Goal: Task Accomplishment & Management: Use online tool/utility

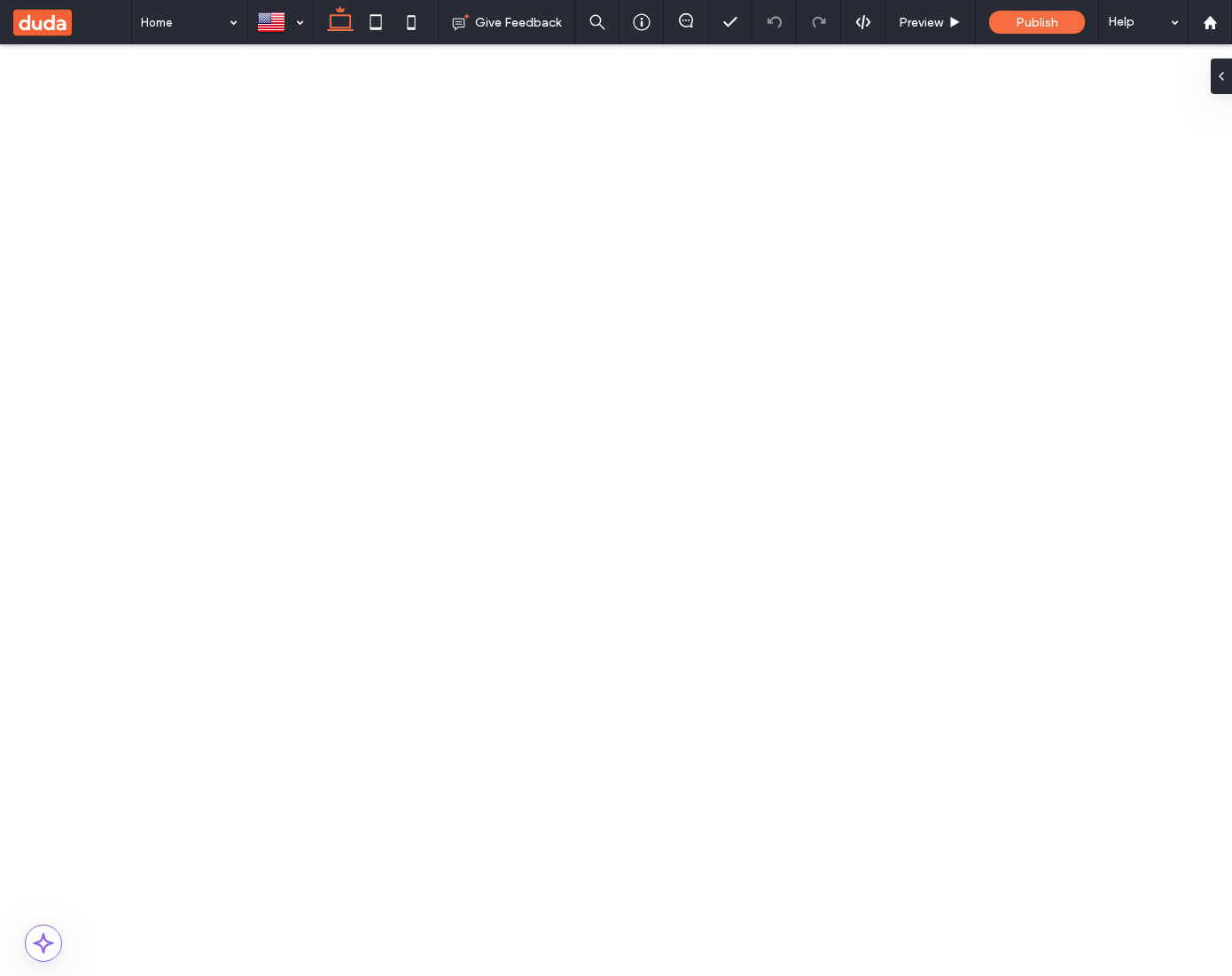
click at [223, 212] on button "Manage Image" at bounding box center [211, 214] width 110 height 22
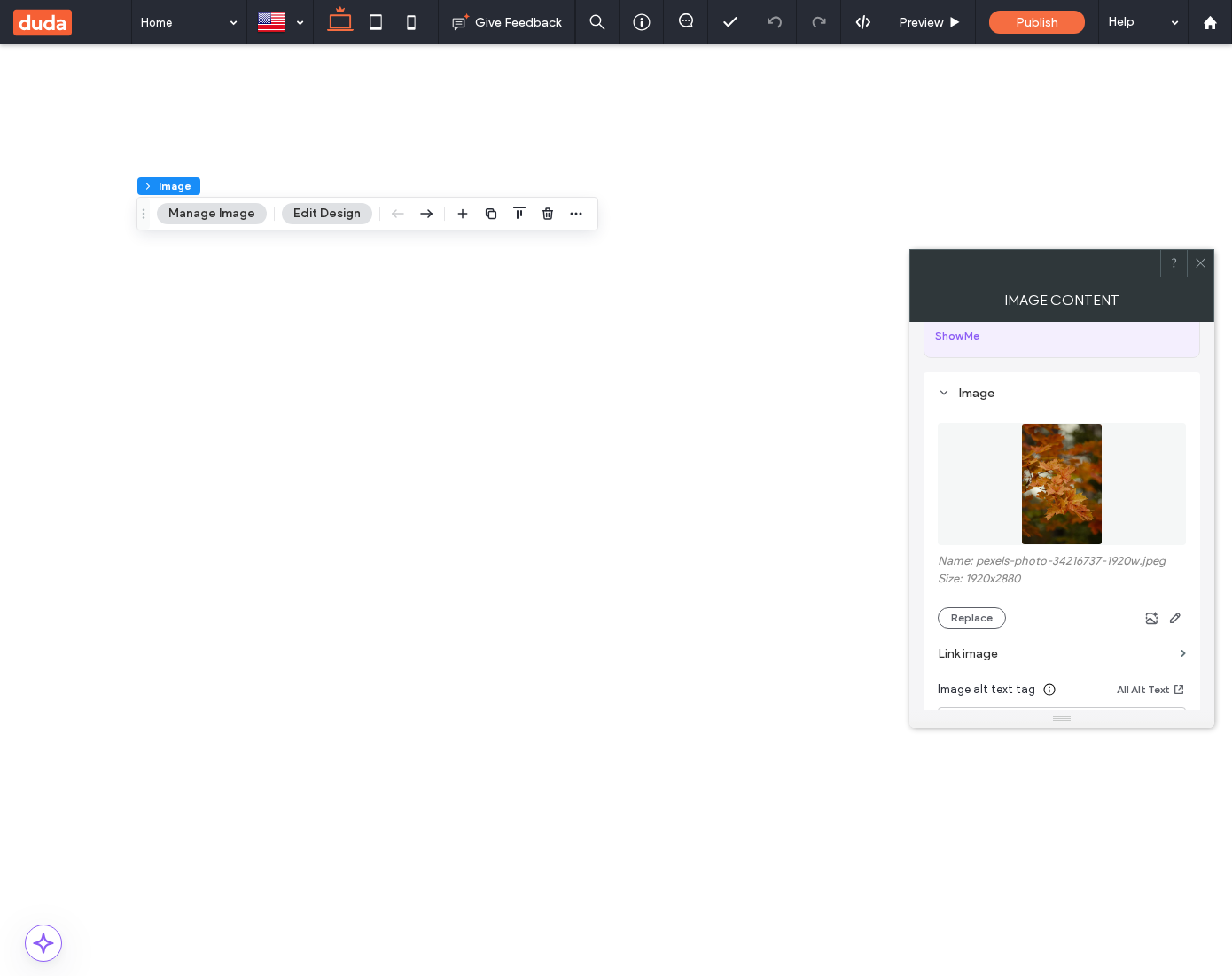
scroll to position [111, 0]
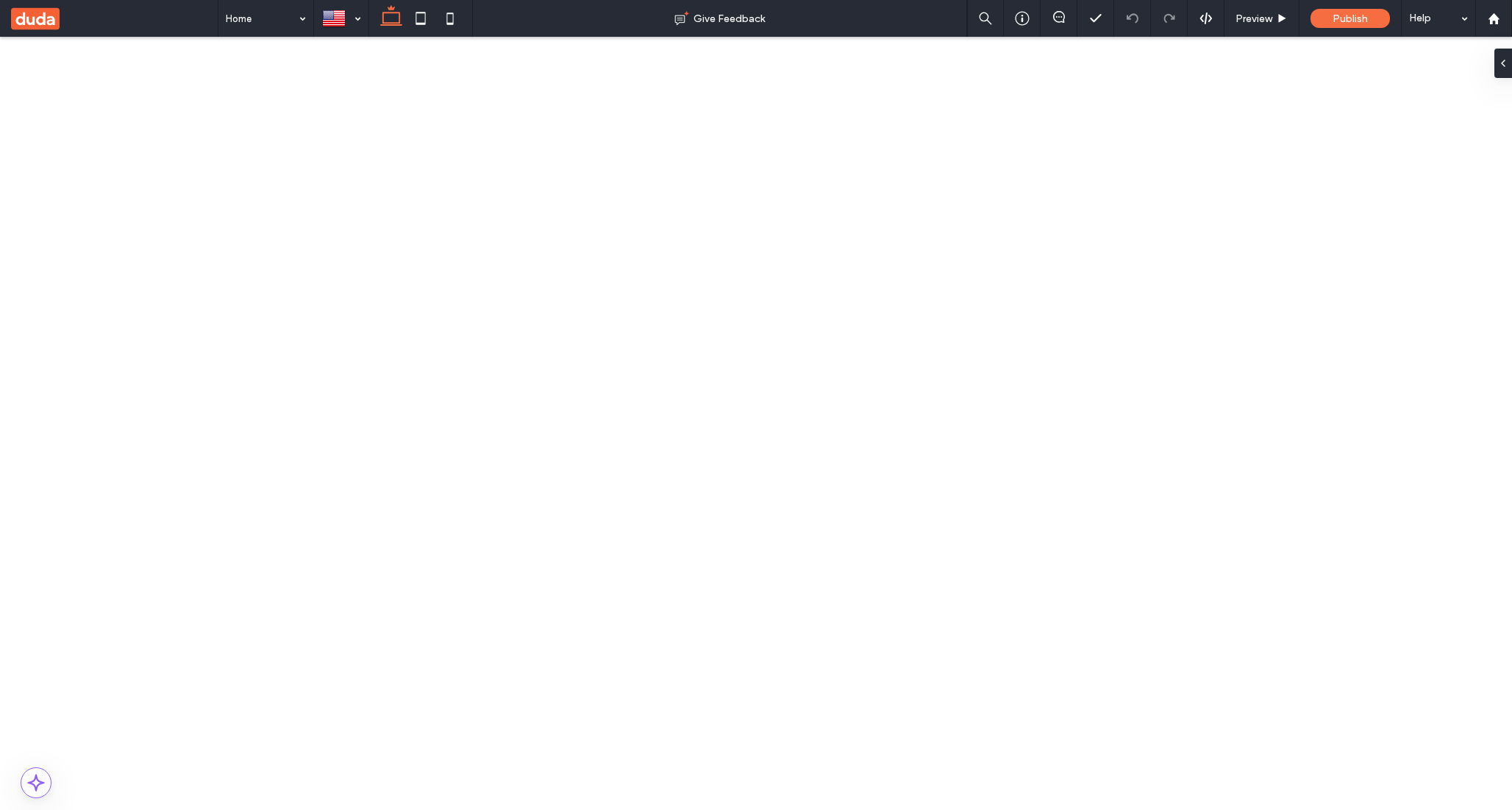
click at [439, 193] on button "Manage Image" at bounding box center [421, 197] width 91 height 18
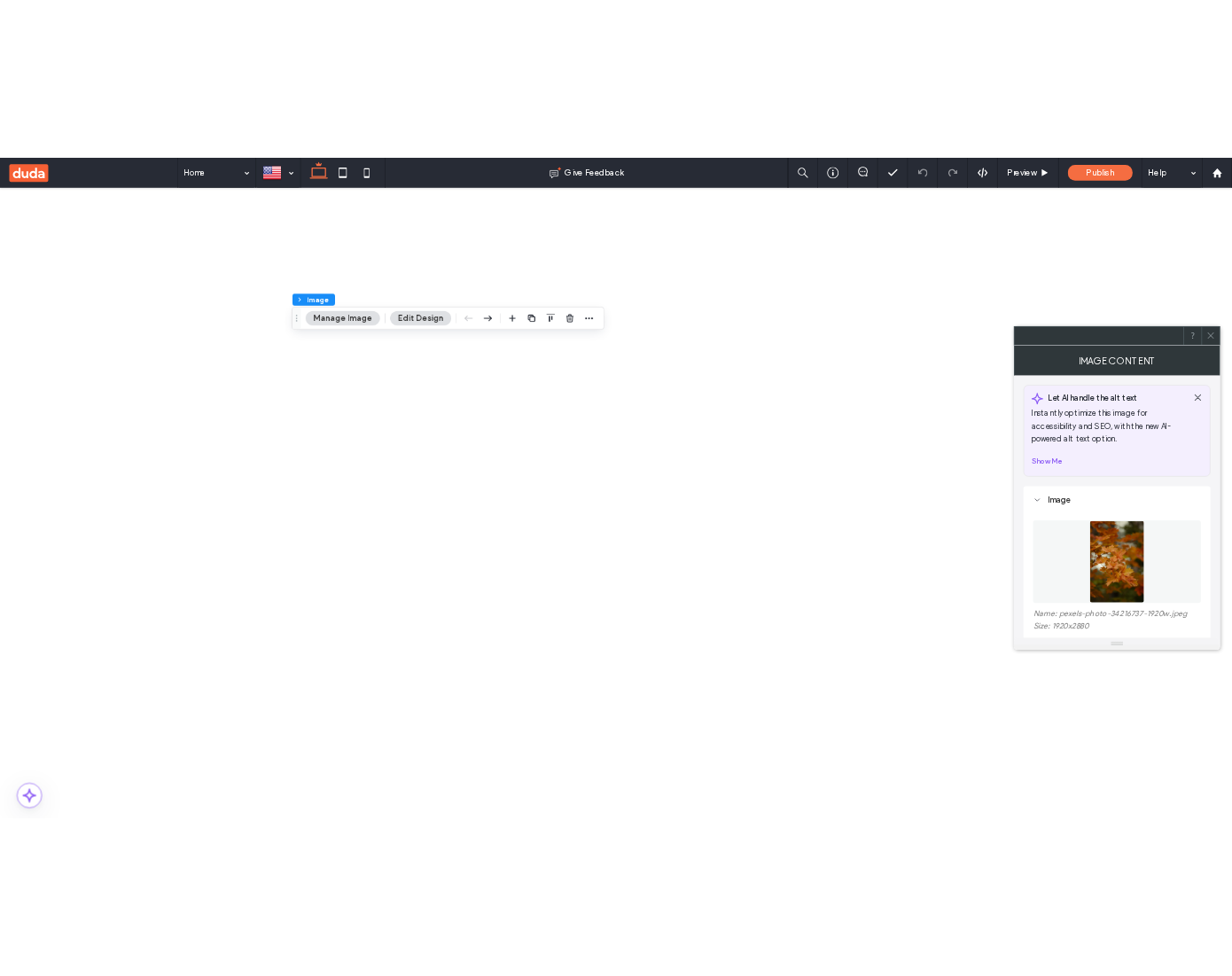
scroll to position [116, 0]
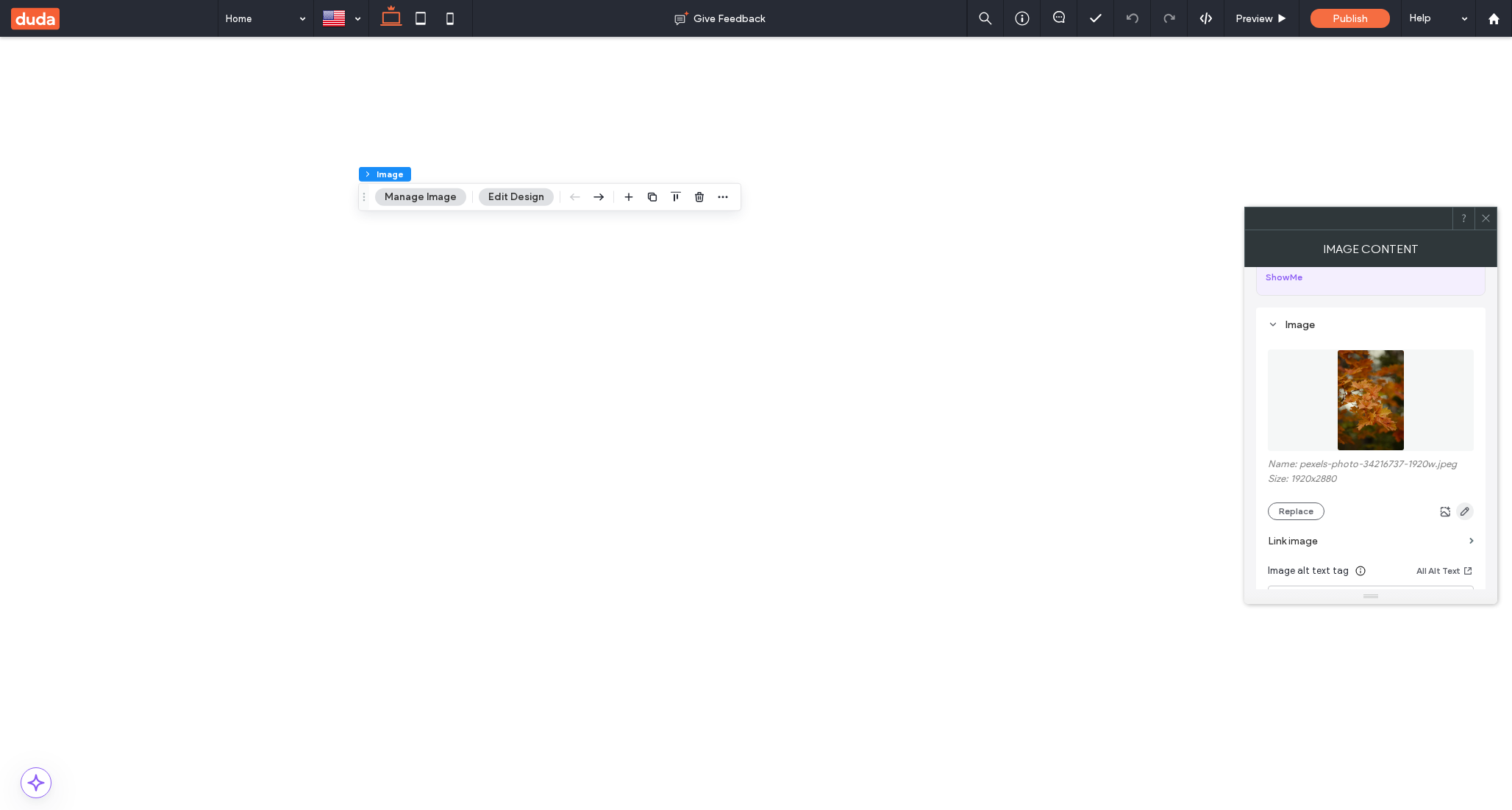
click at [1469, 512] on icon "button" at bounding box center [1465, 512] width 12 height 12
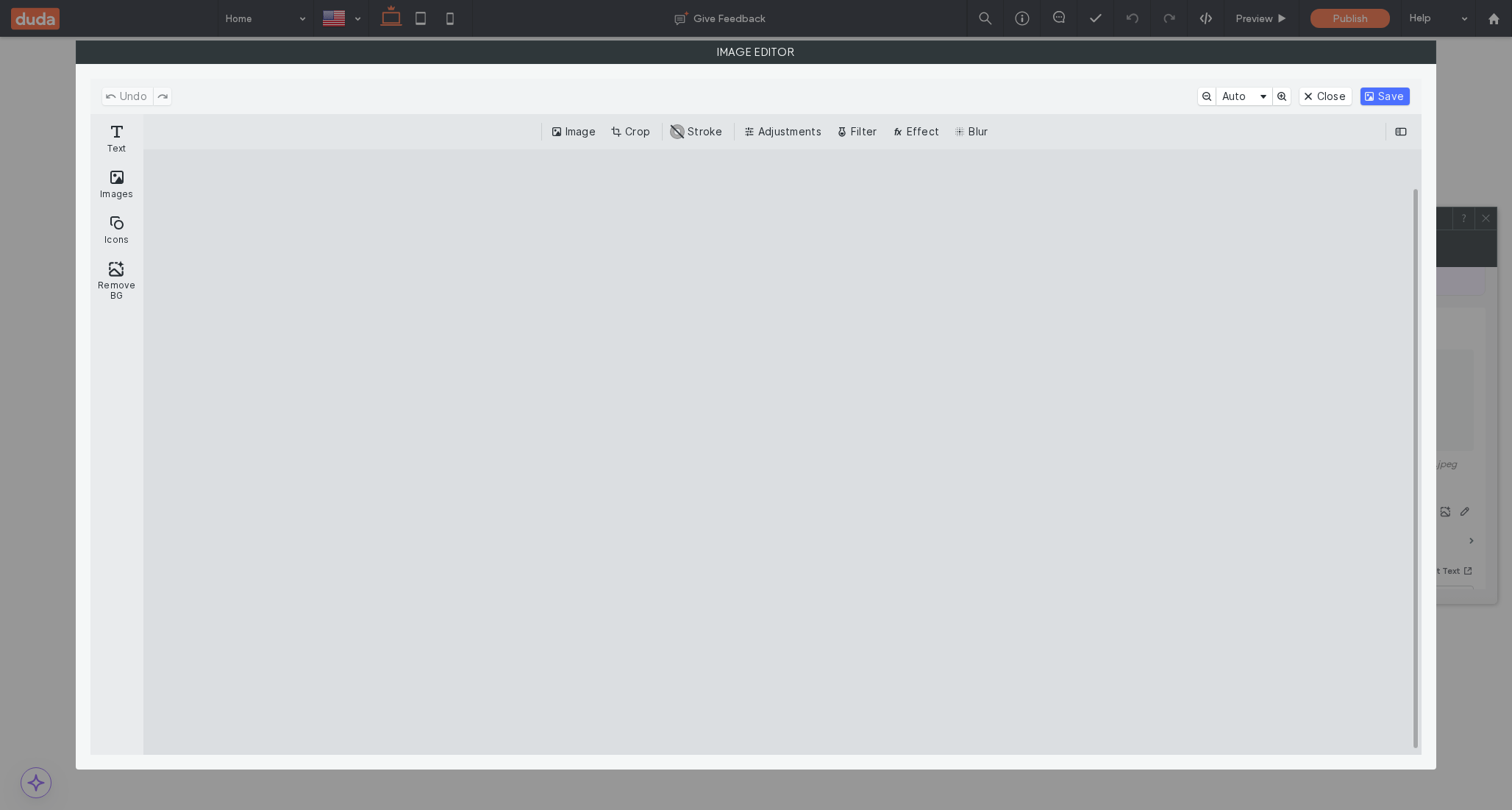
click at [1391, 90] on button "Save" at bounding box center [1385, 97] width 49 height 18
click at [1316, 95] on button "Close" at bounding box center [1325, 97] width 52 height 18
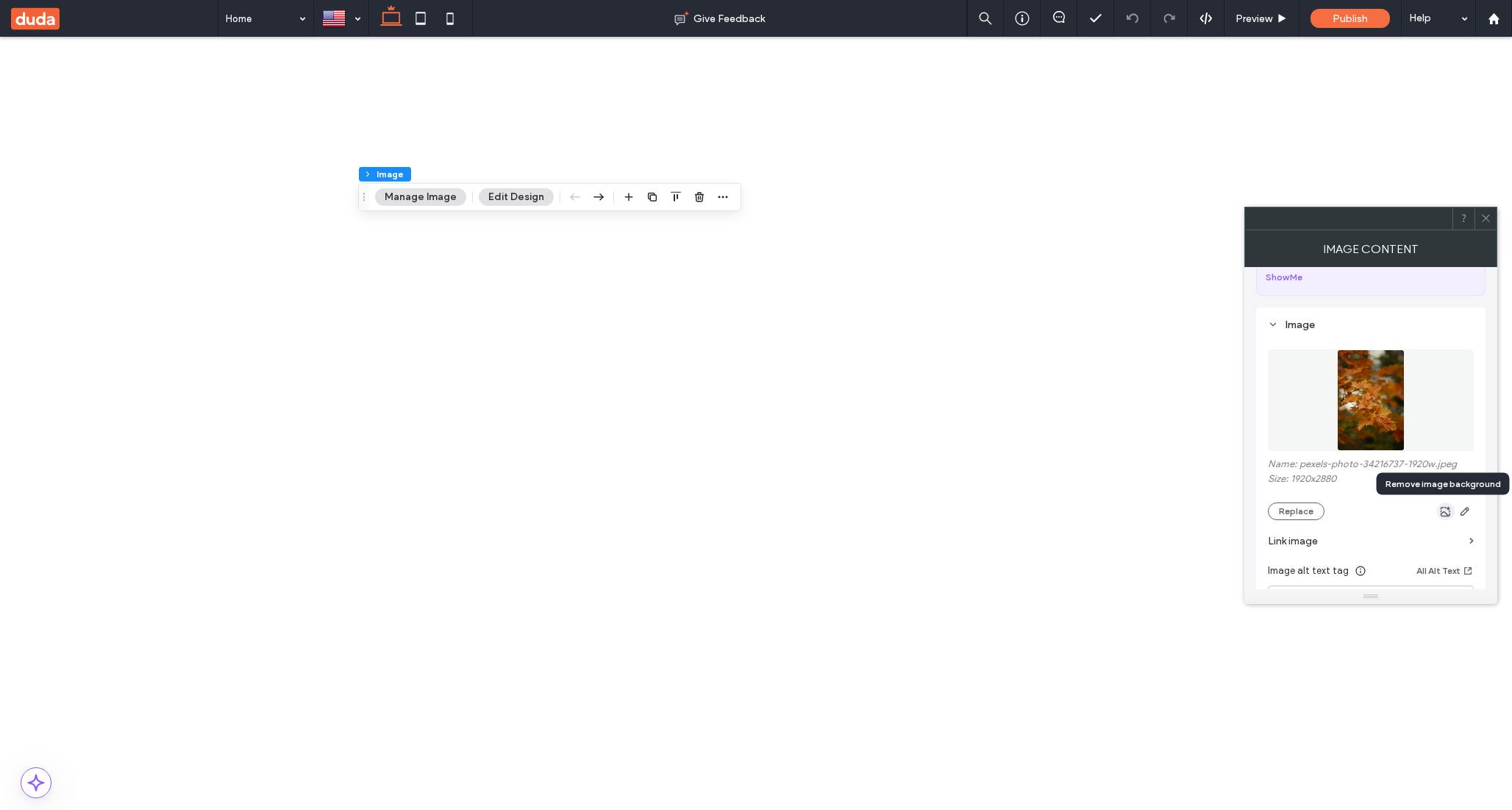
click at [1444, 512] on icon "button" at bounding box center [1446, 512] width 12 height 12
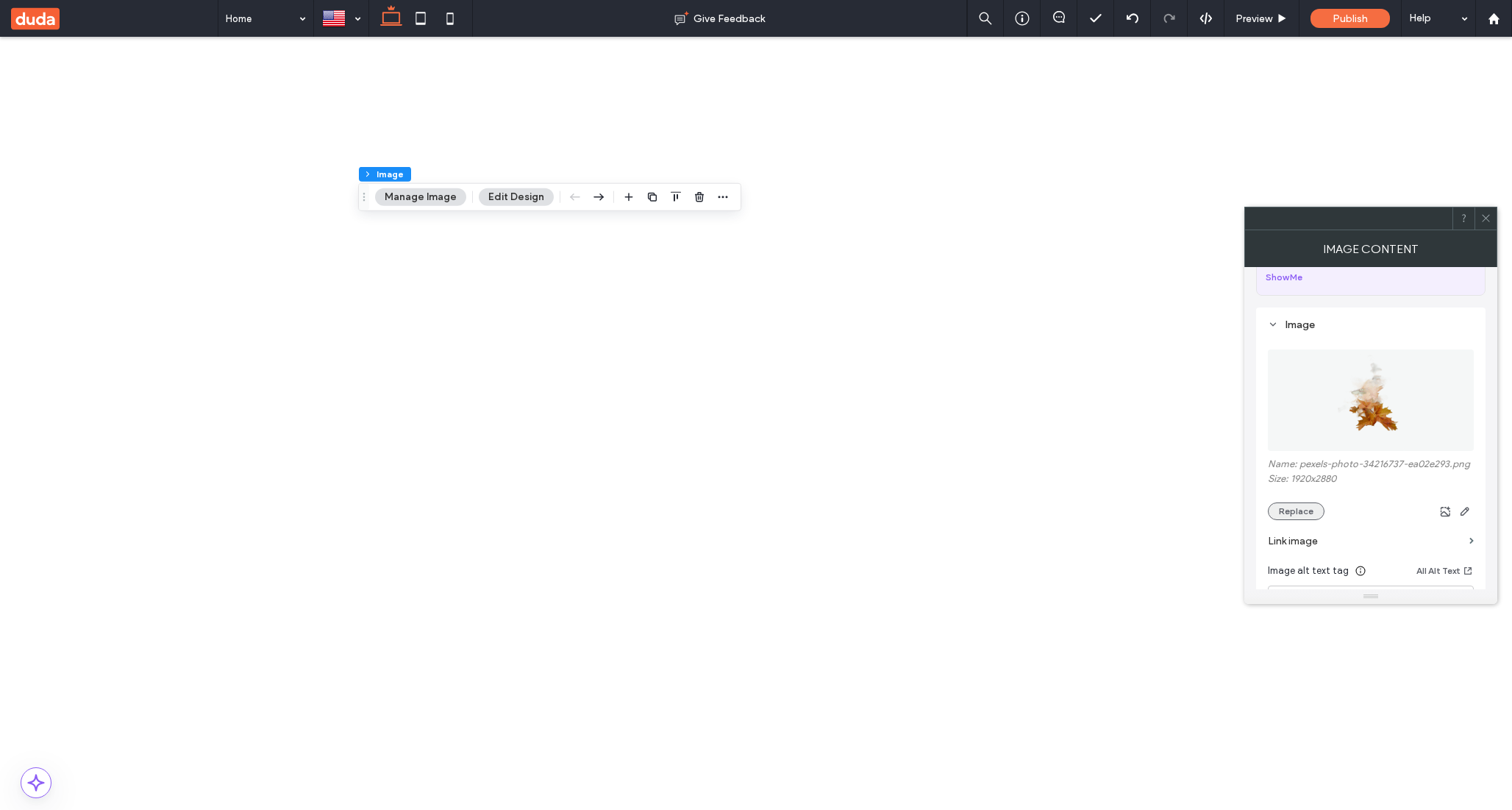
click at [1295, 516] on button "Replace" at bounding box center [1296, 512] width 56 height 18
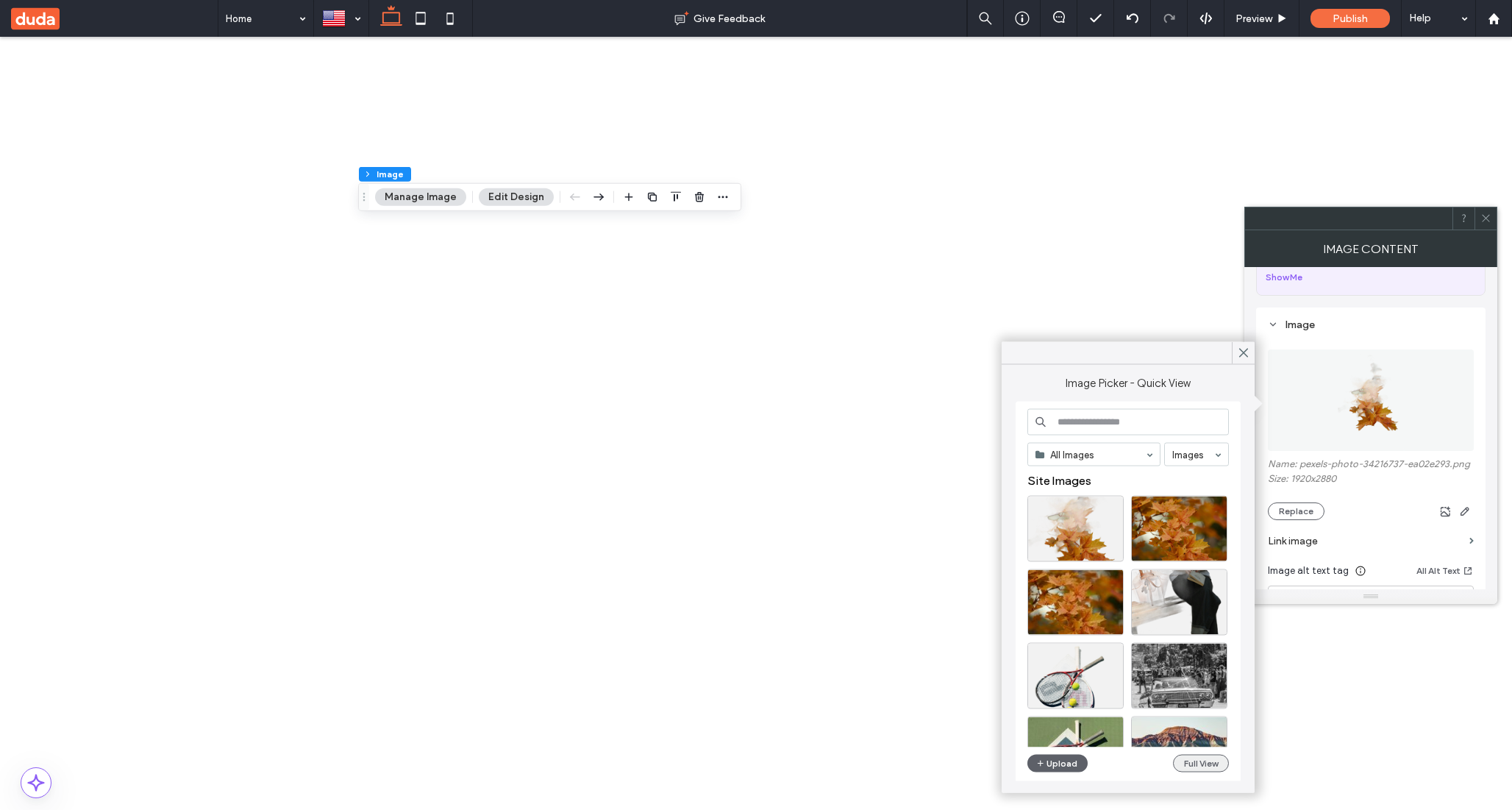
click at [1186, 757] on button "Full View" at bounding box center [1201, 764] width 56 height 18
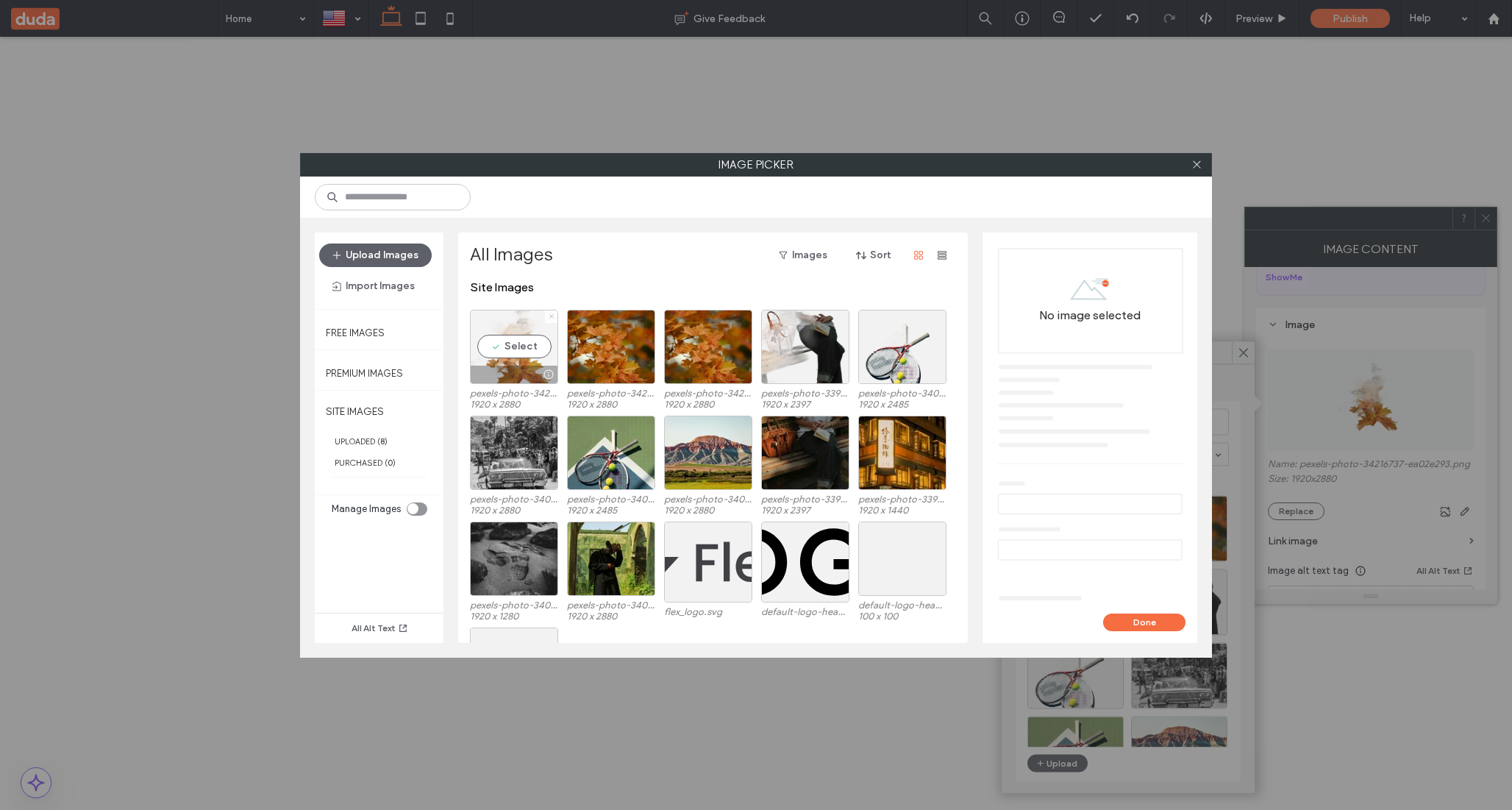
click at [550, 314] on icon at bounding box center [552, 316] width 6 height 6
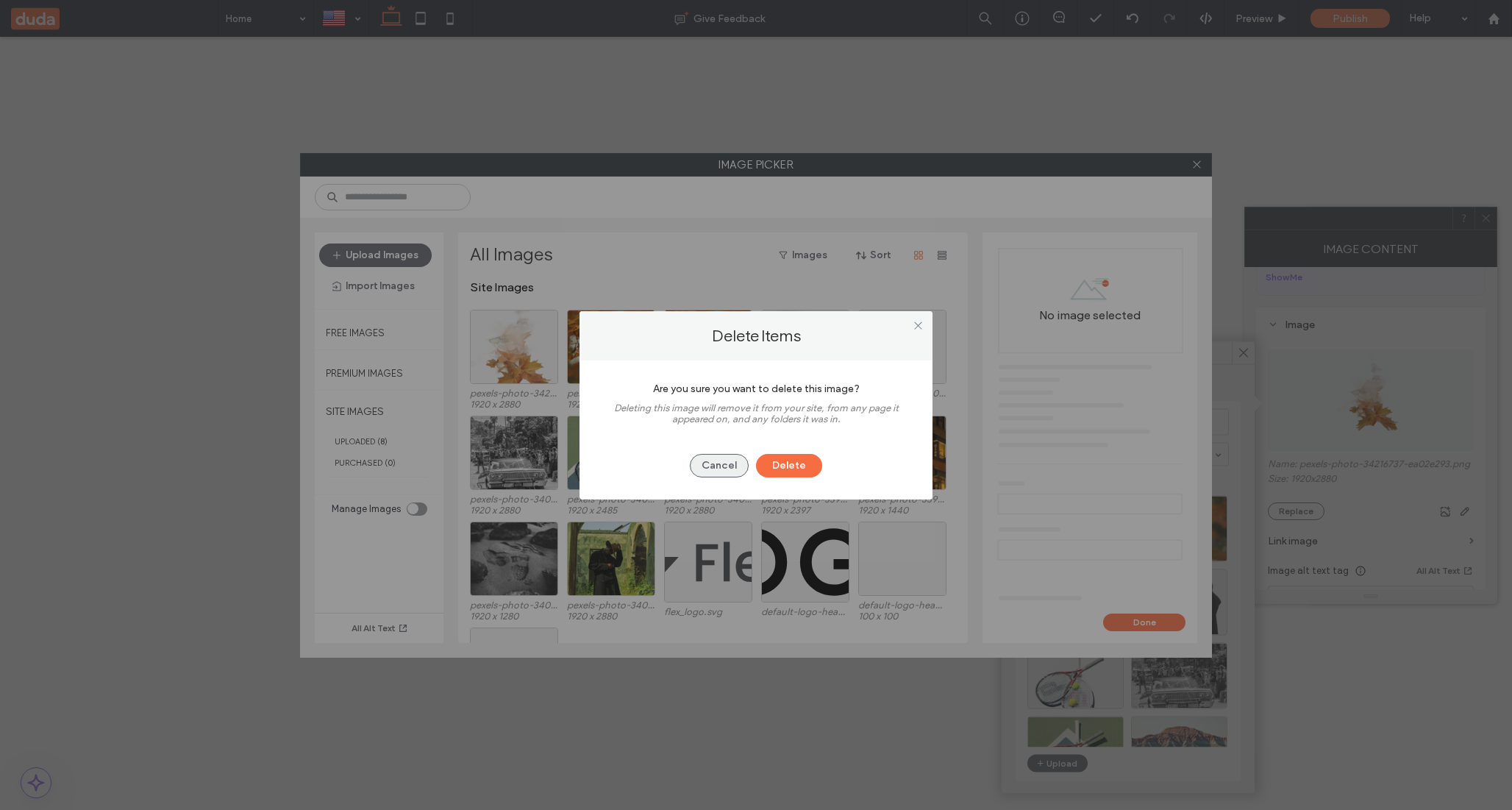
click at [720, 460] on button "Cancel" at bounding box center [719, 466] width 59 height 24
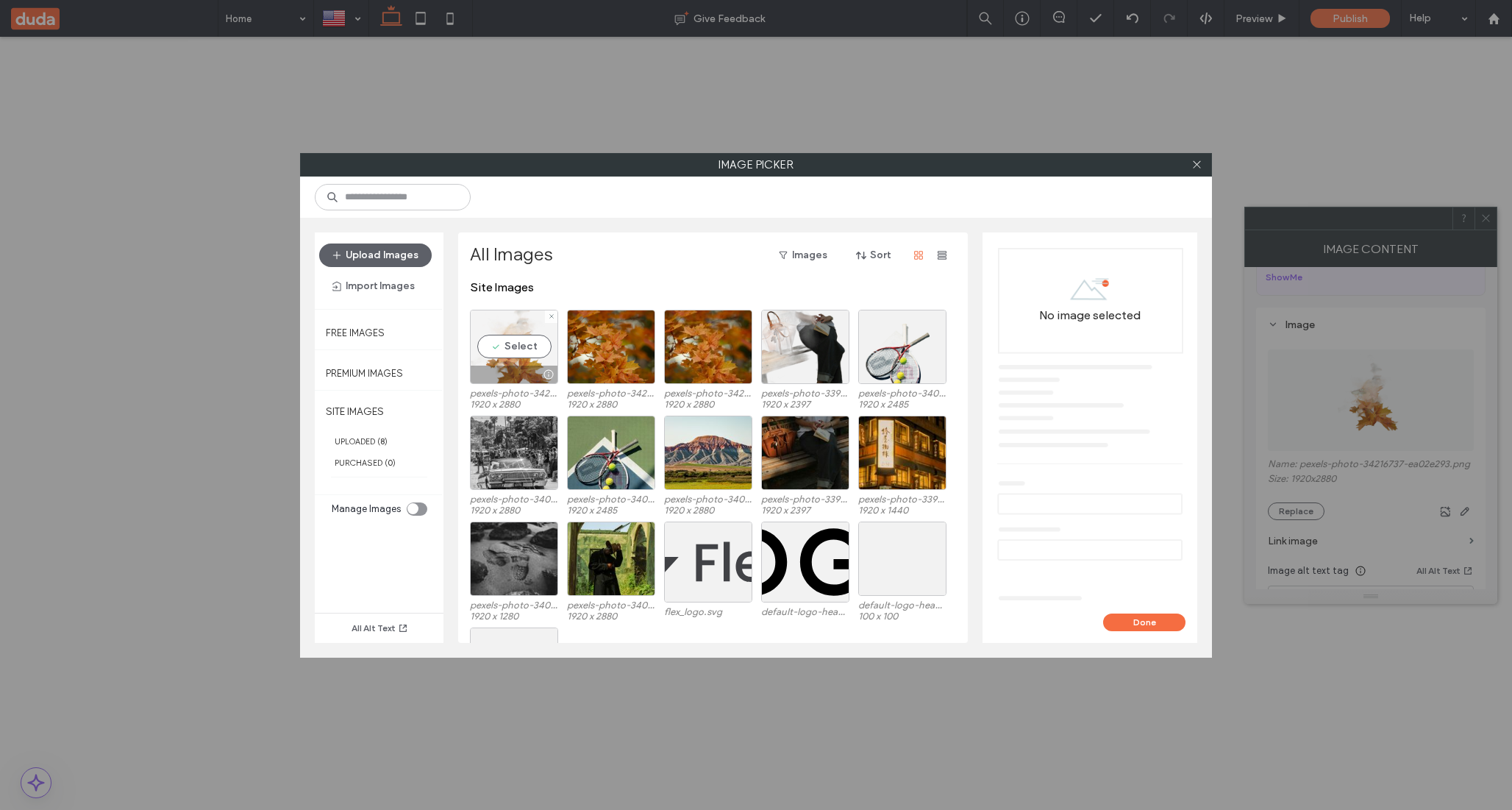
click at [540, 321] on div "Select" at bounding box center [514, 347] width 88 height 74
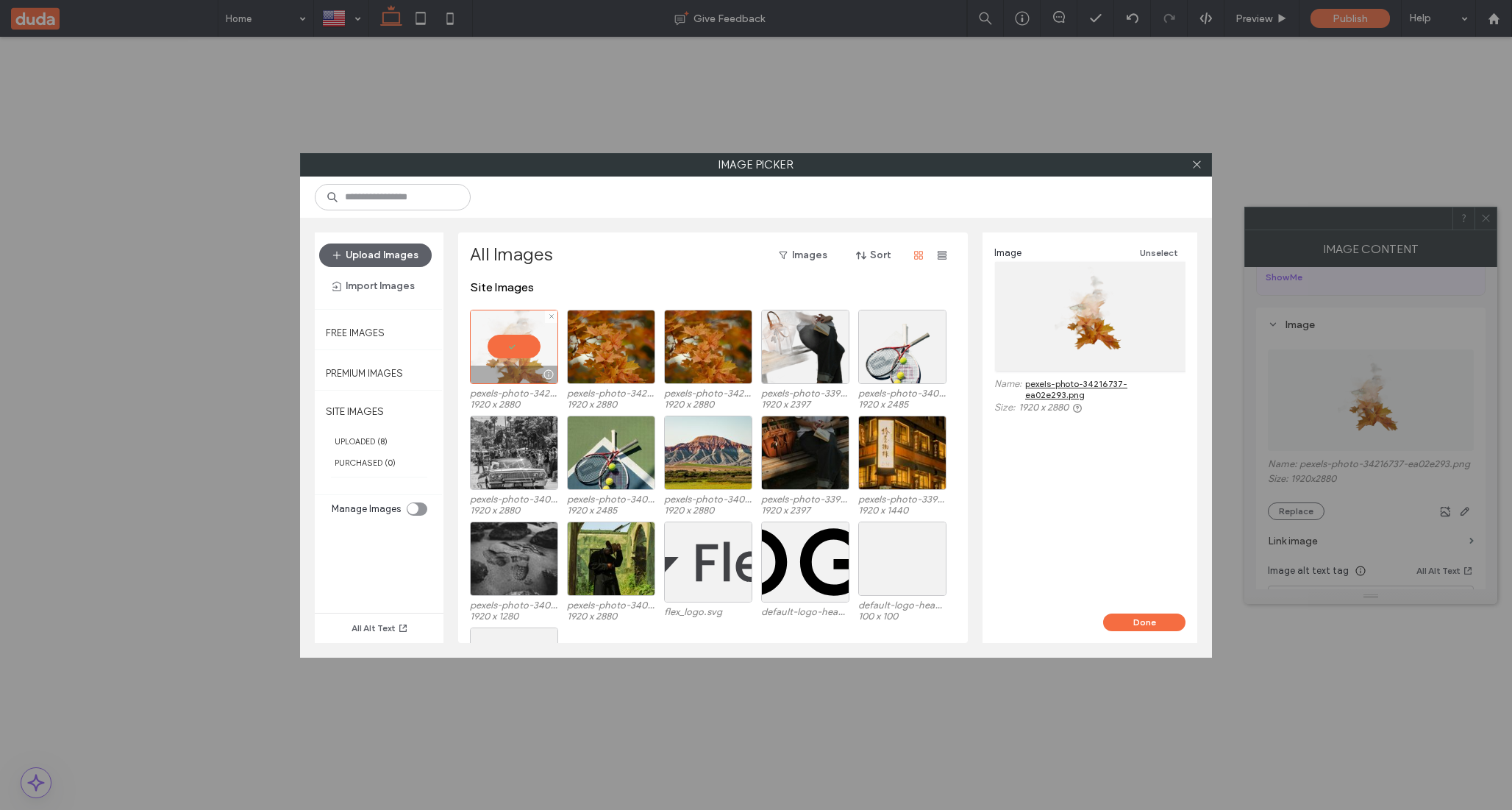
click at [540, 321] on div at bounding box center [514, 347] width 88 height 74
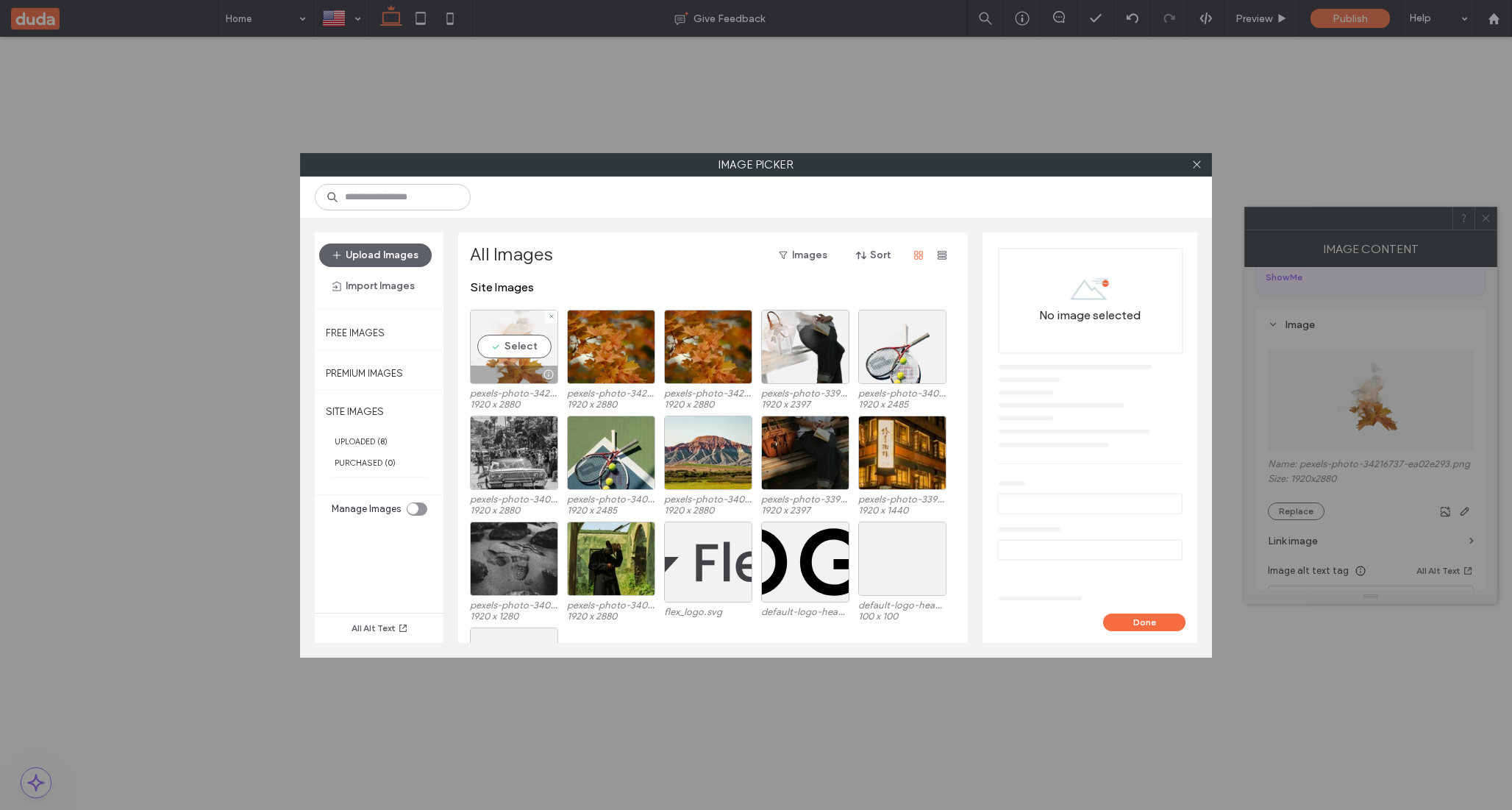
click at [520, 332] on div "Select" at bounding box center [514, 347] width 88 height 74
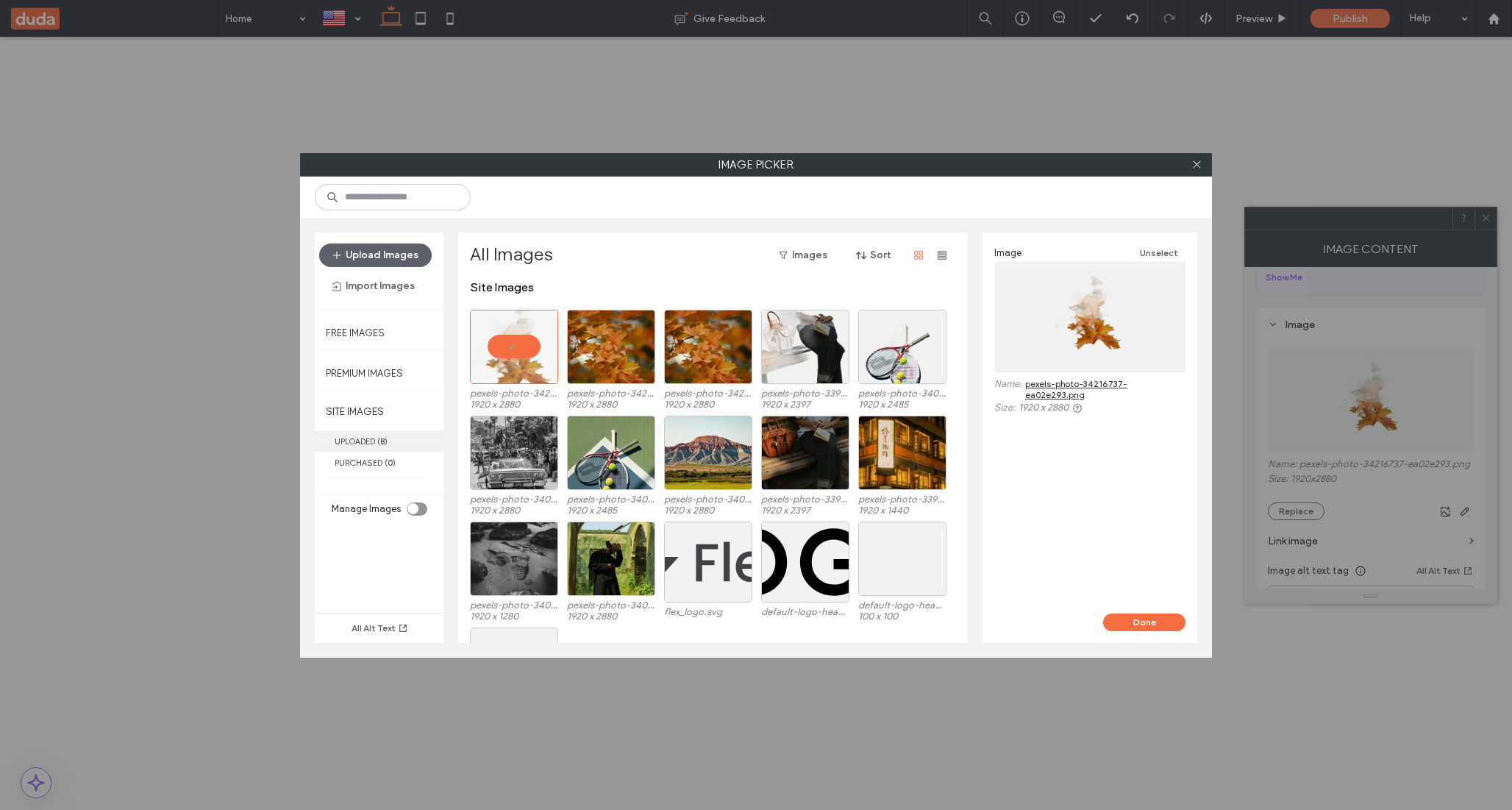
click at [390, 447] on label "UPLOADED ( 8 )" at bounding box center [378, 441] width 129 height 22
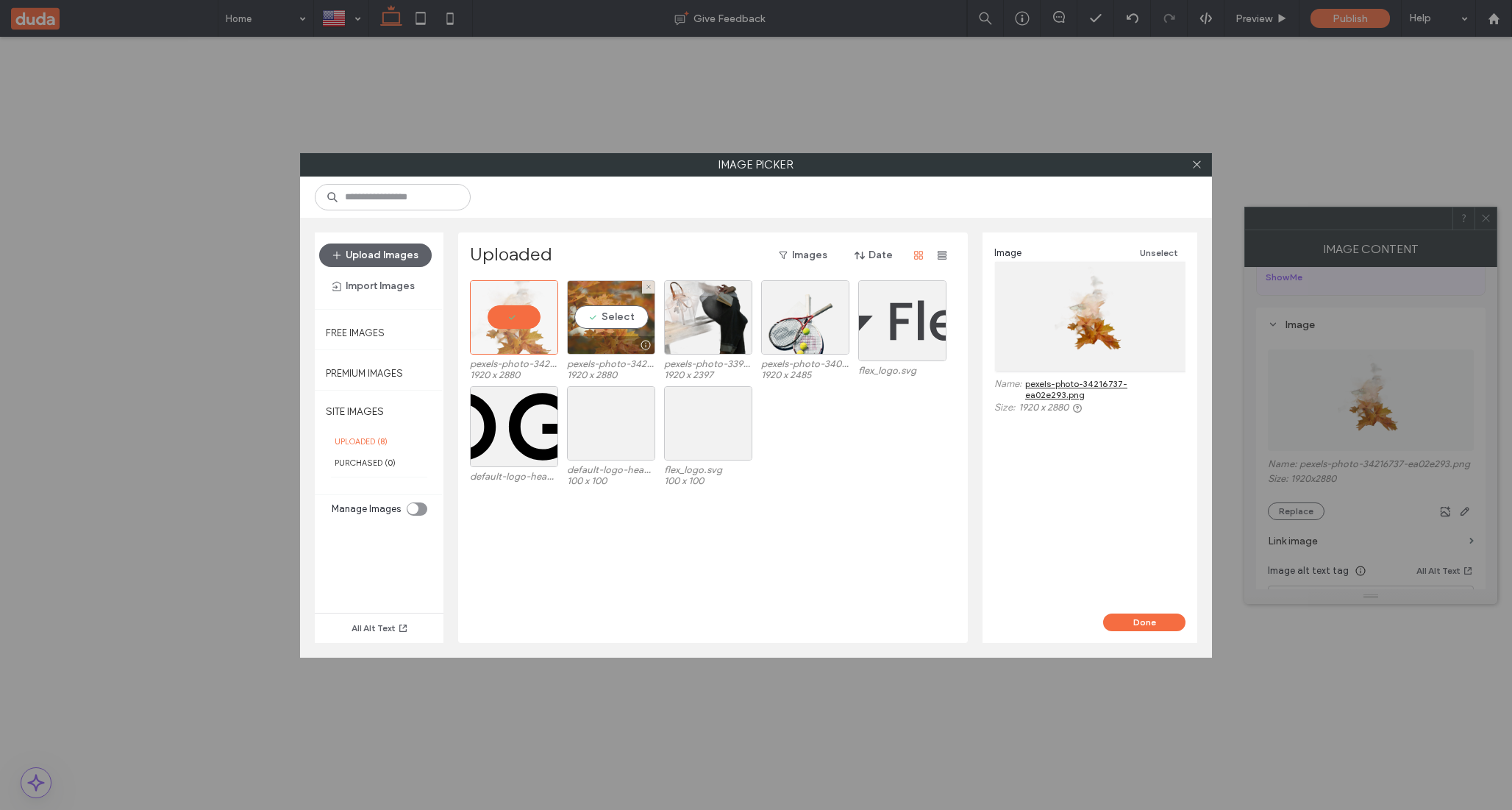
click at [621, 322] on div "Select" at bounding box center [611, 318] width 88 height 74
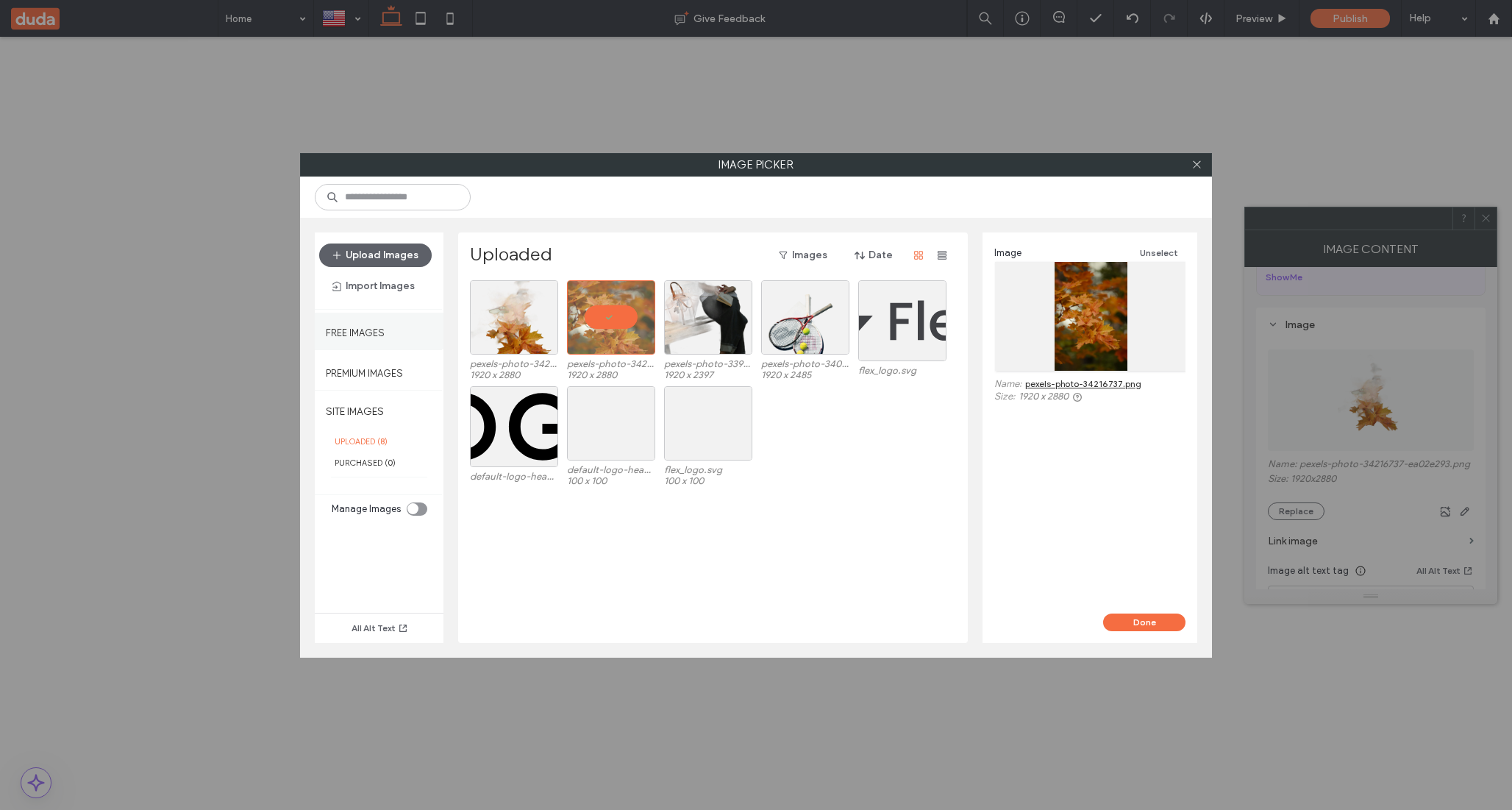
click at [392, 323] on div "Free Images" at bounding box center [378, 330] width 129 height 36
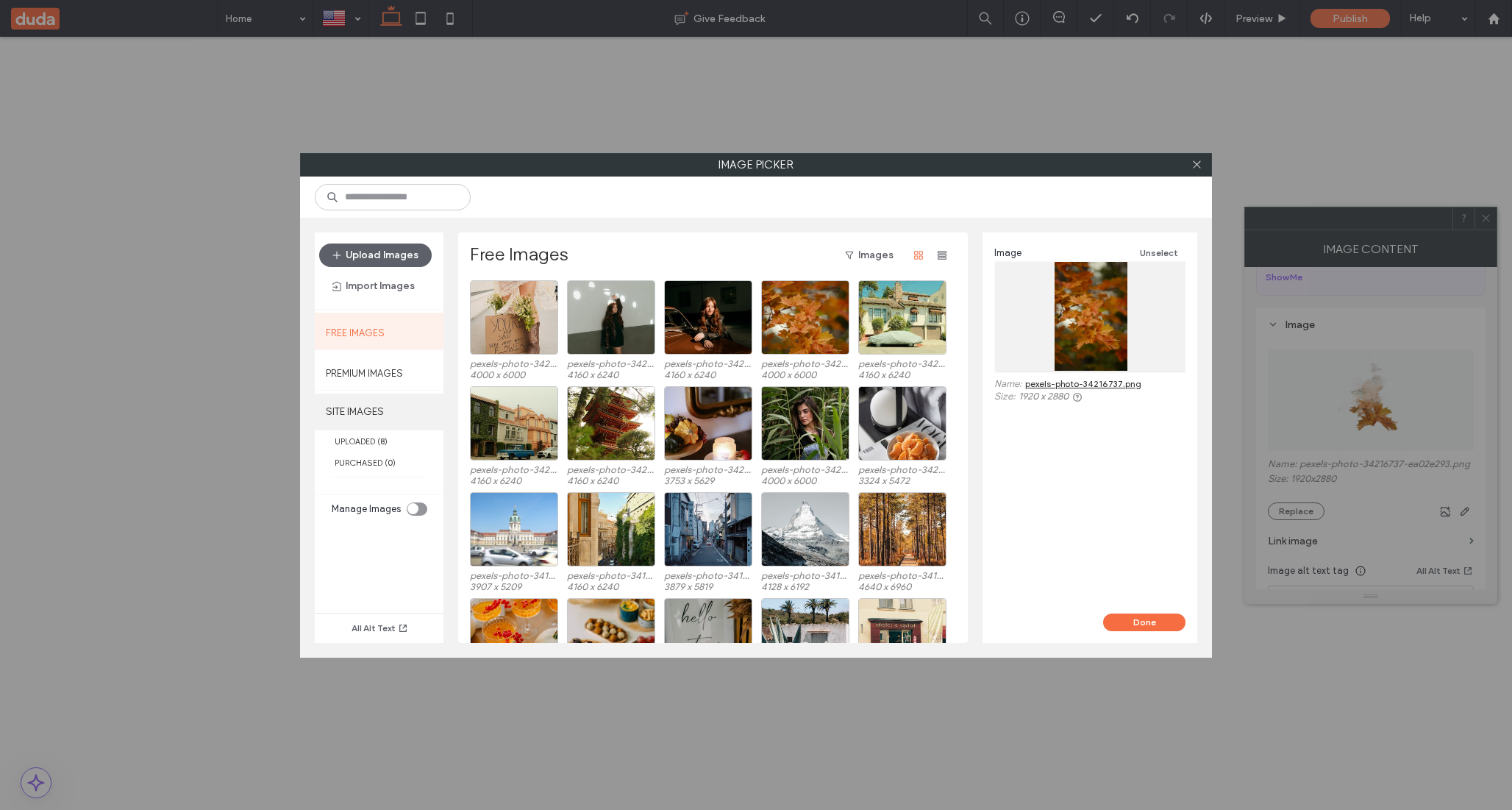
click at [392, 401] on label "SITE IMAGES" at bounding box center [378, 411] width 129 height 36
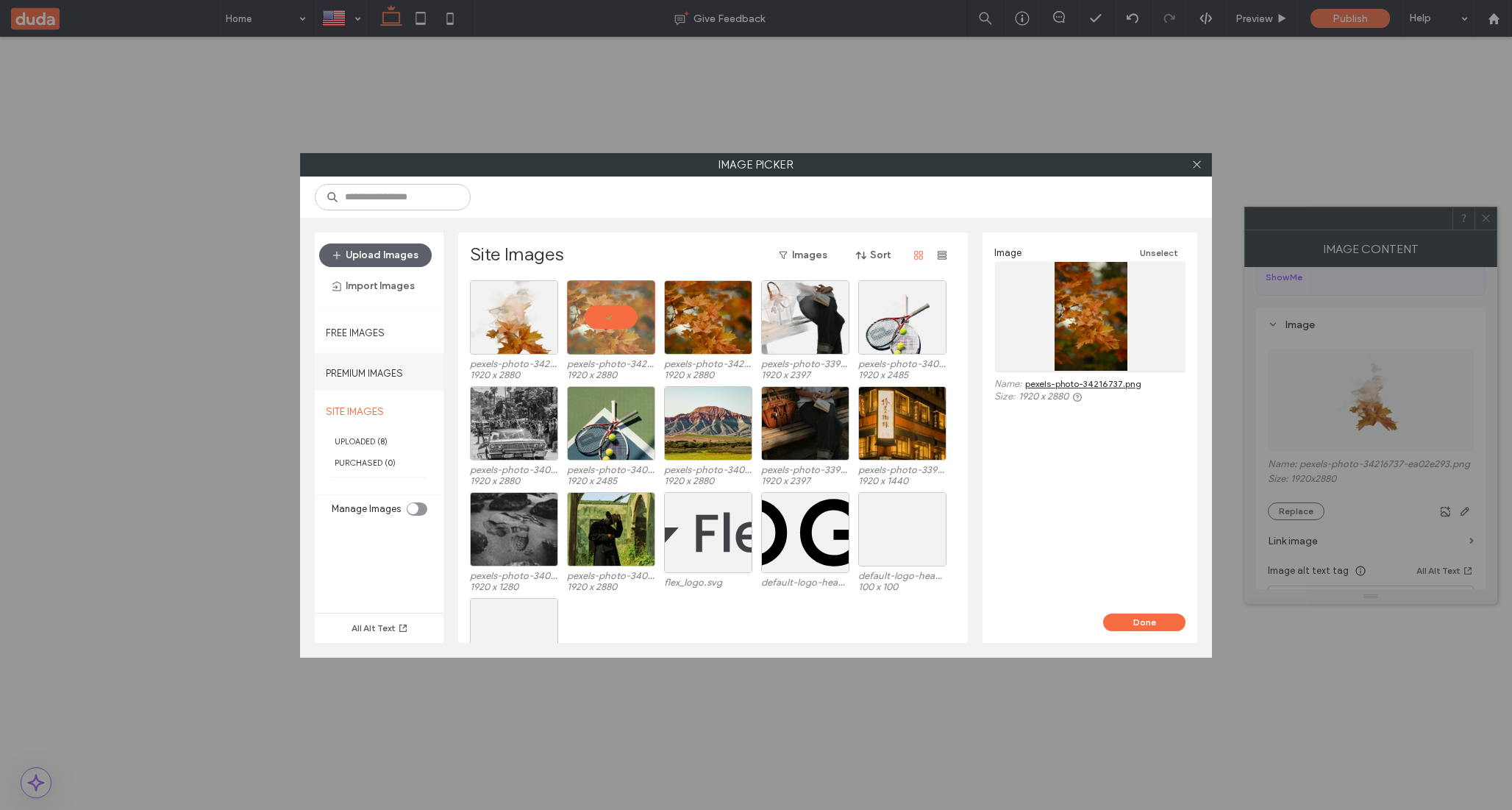
click at [397, 372] on label "Premium Images" at bounding box center [364, 370] width 77 height 19
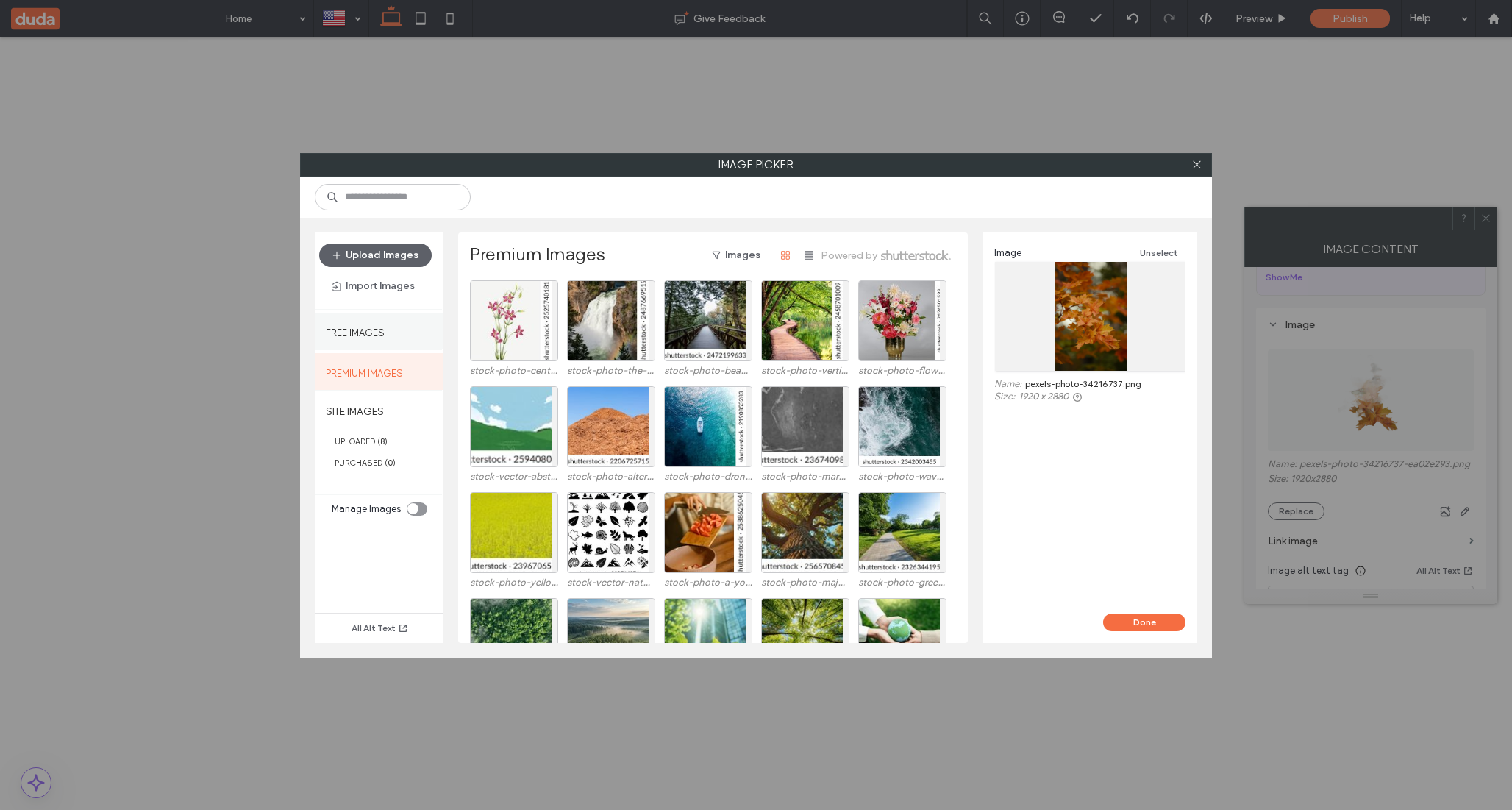
click at [397, 330] on div "Free Images" at bounding box center [378, 330] width 129 height 36
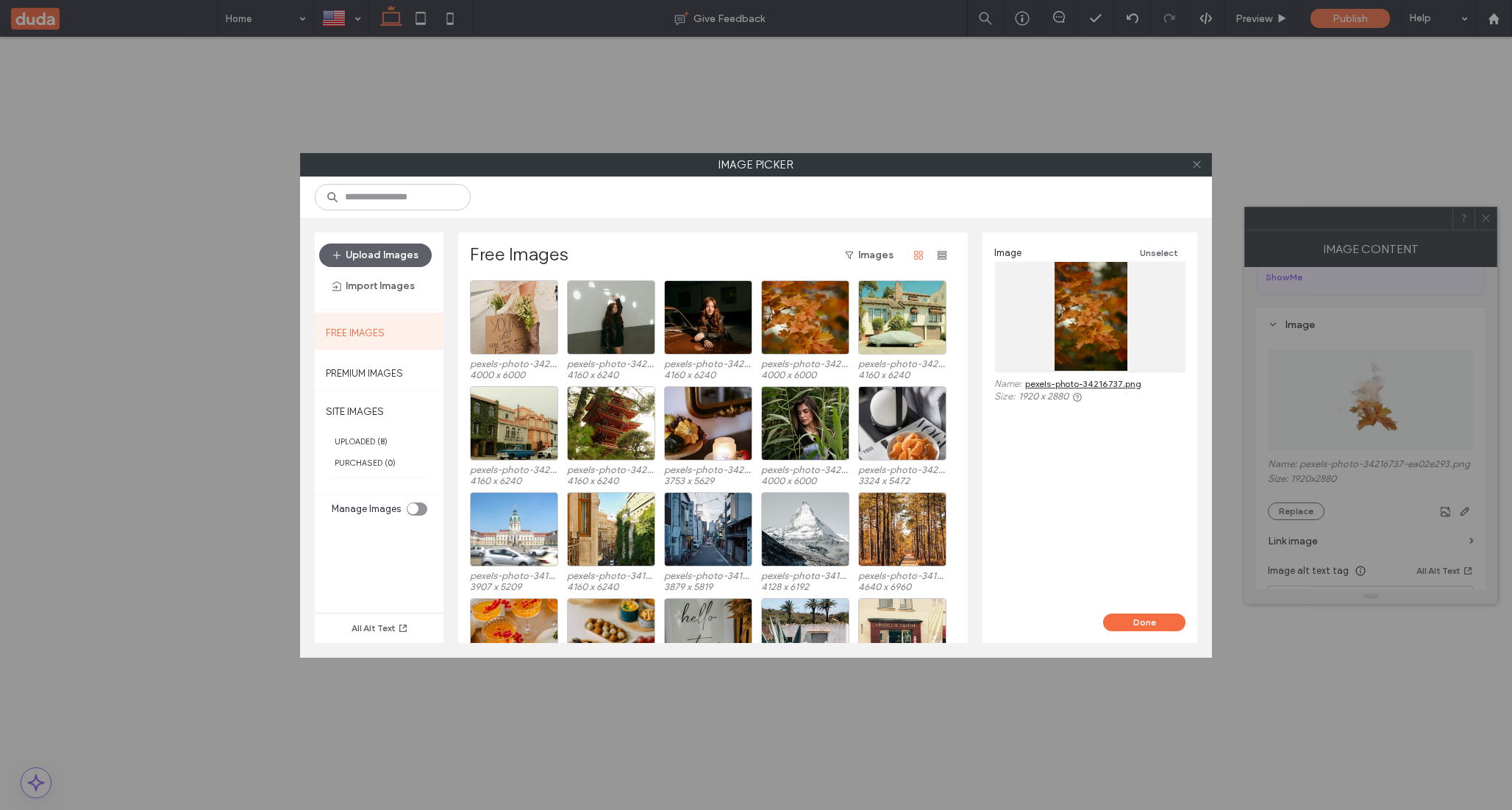
click at [1195, 161] on icon at bounding box center [1197, 164] width 11 height 11
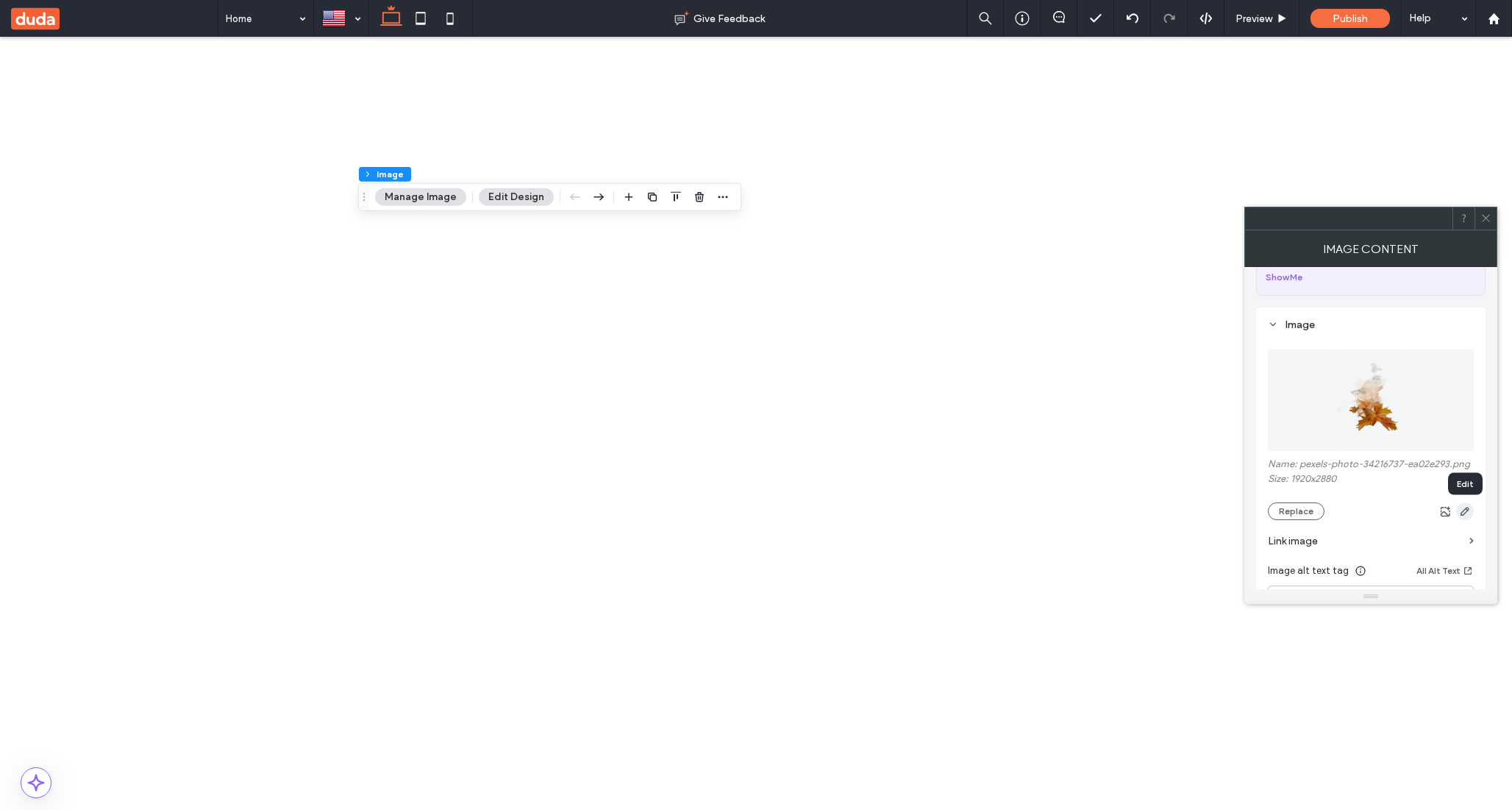
click at [1461, 512] on icon "button" at bounding box center [1465, 512] width 12 height 12
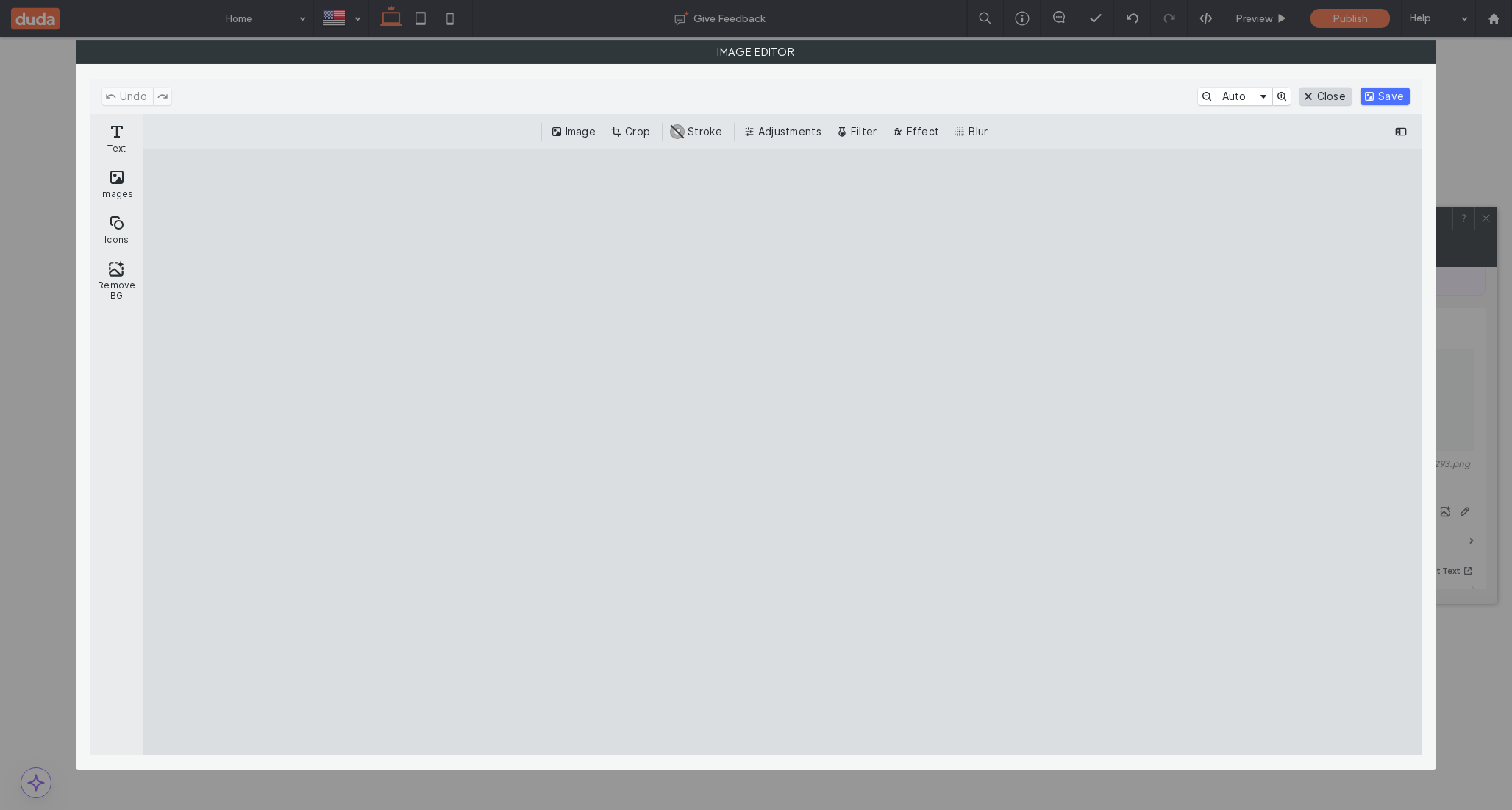
click at [1318, 93] on button "Close" at bounding box center [1325, 97] width 52 height 18
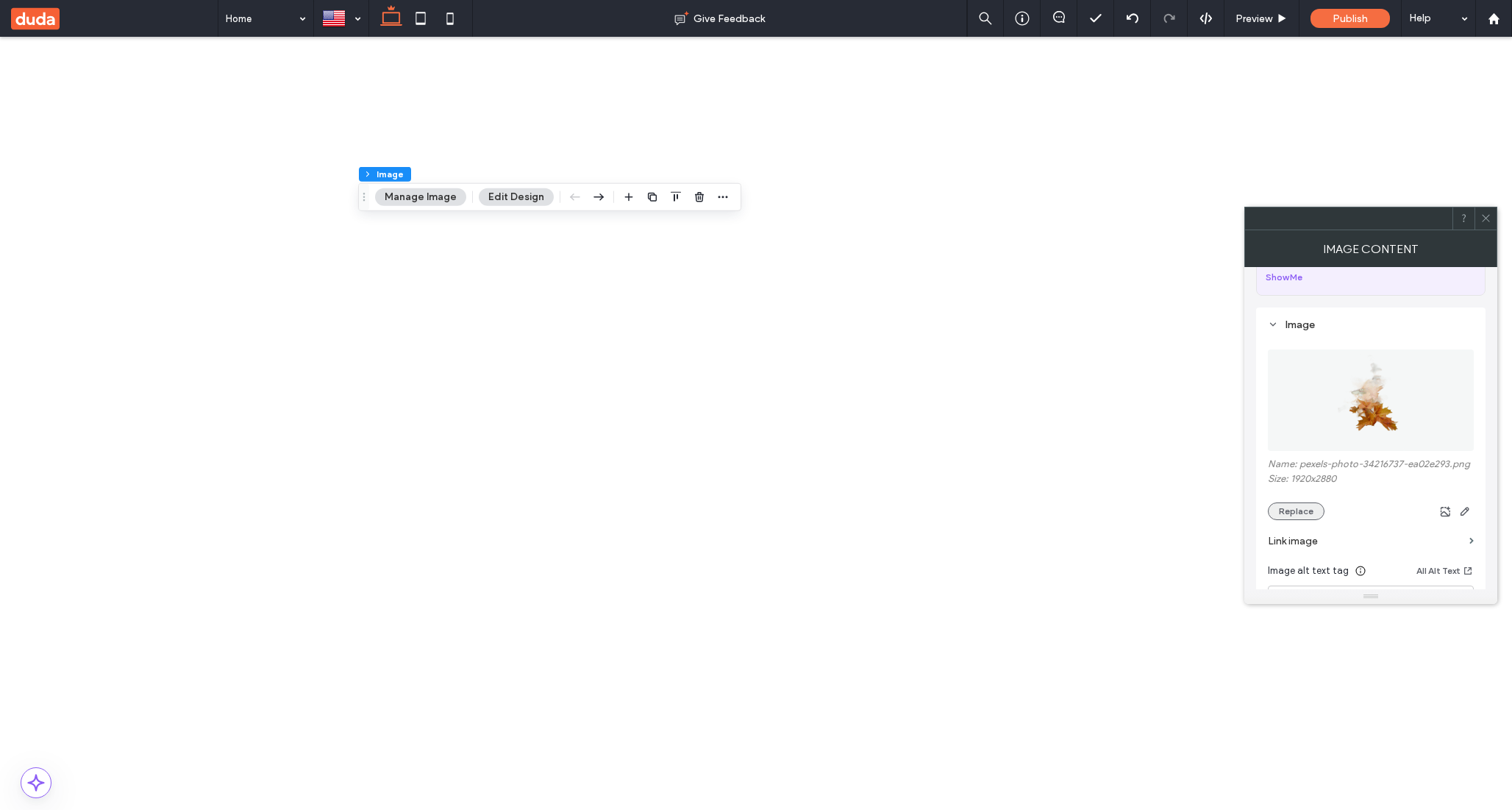
click at [1299, 515] on button "Replace" at bounding box center [1296, 512] width 56 height 18
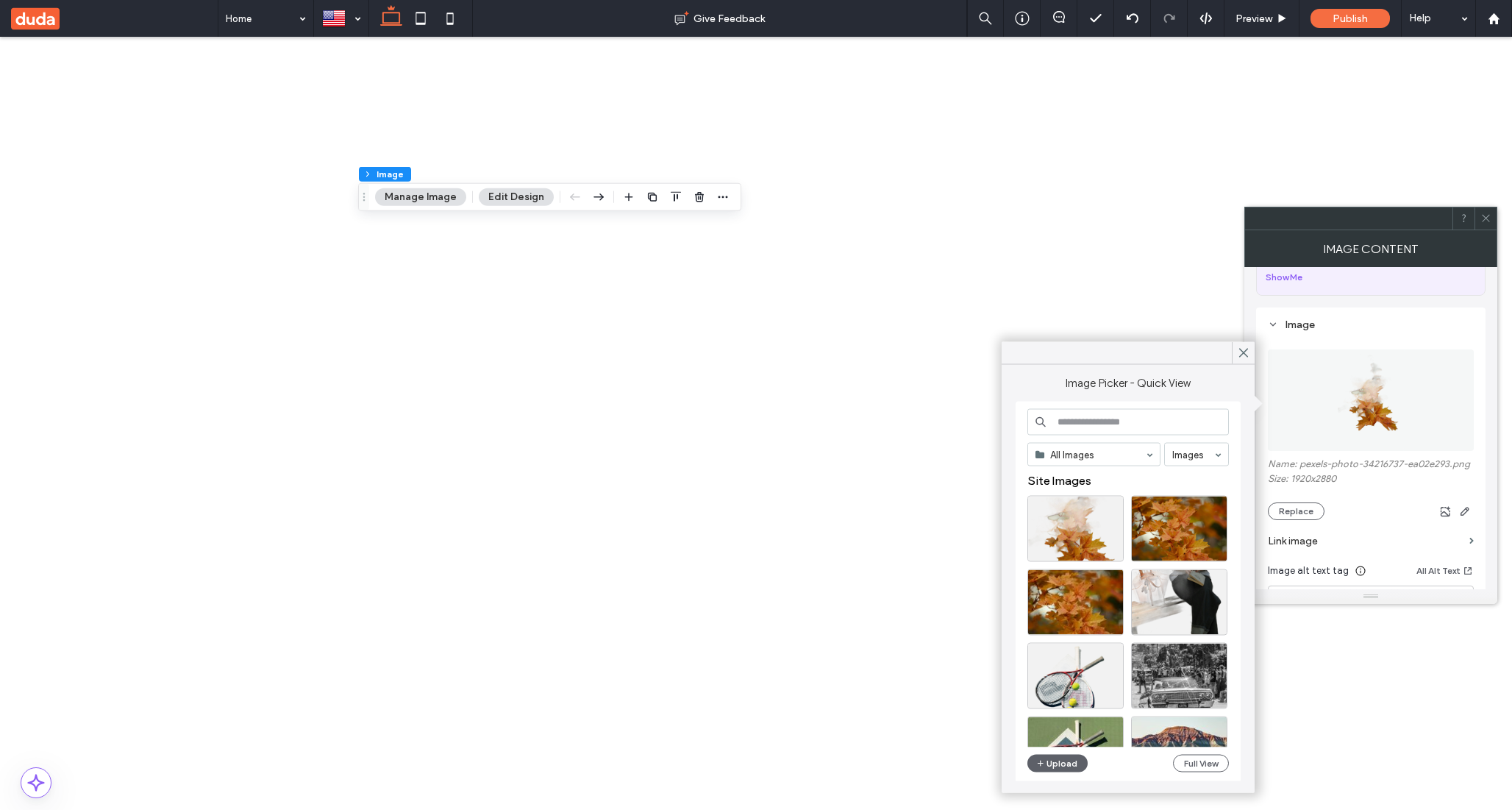
paste input "**********"
type input "**********"
click at [1088, 512] on div "Select" at bounding box center [1076, 529] width 97 height 66
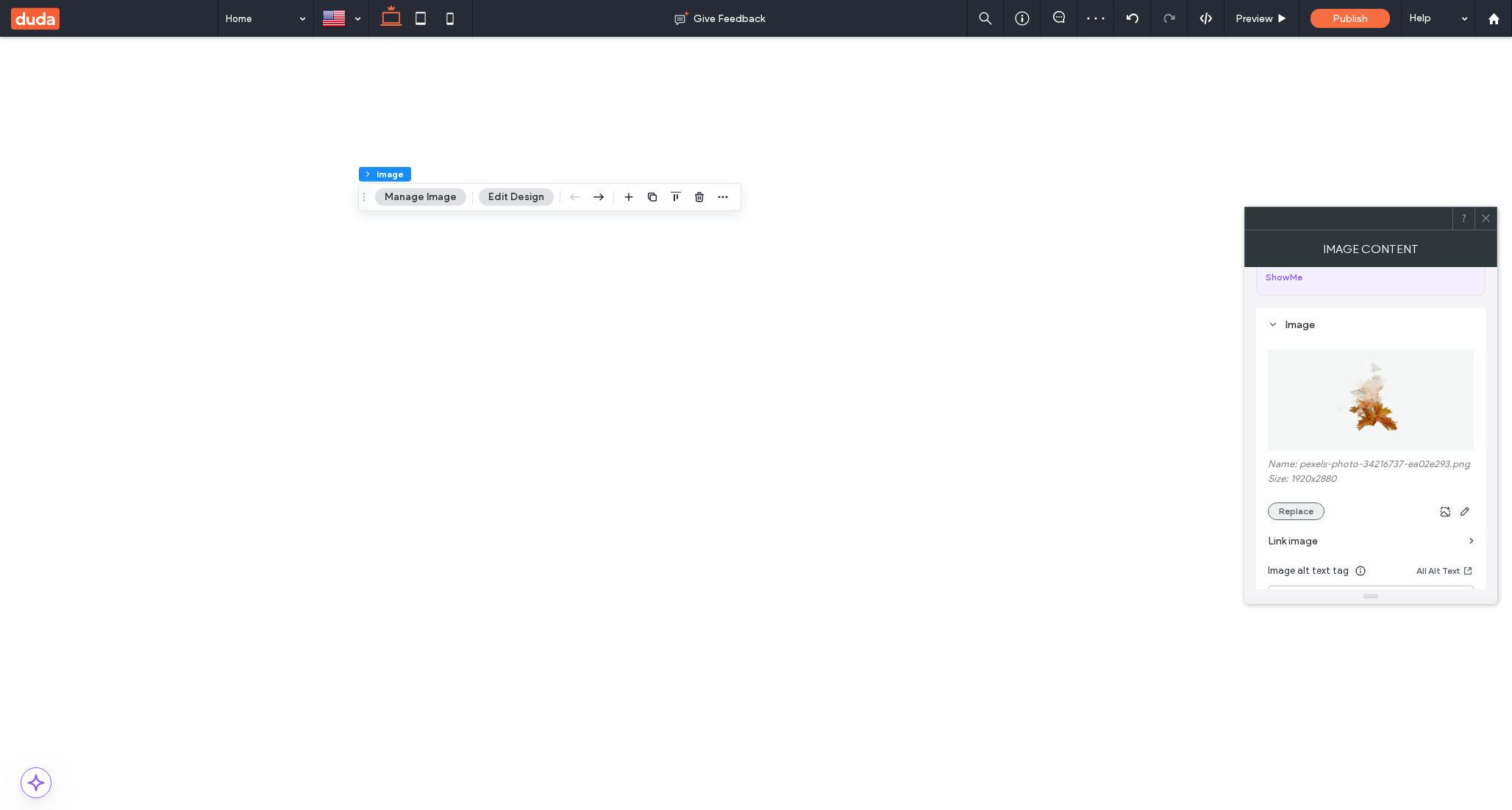
click at [1313, 517] on button "Replace" at bounding box center [1296, 512] width 56 height 18
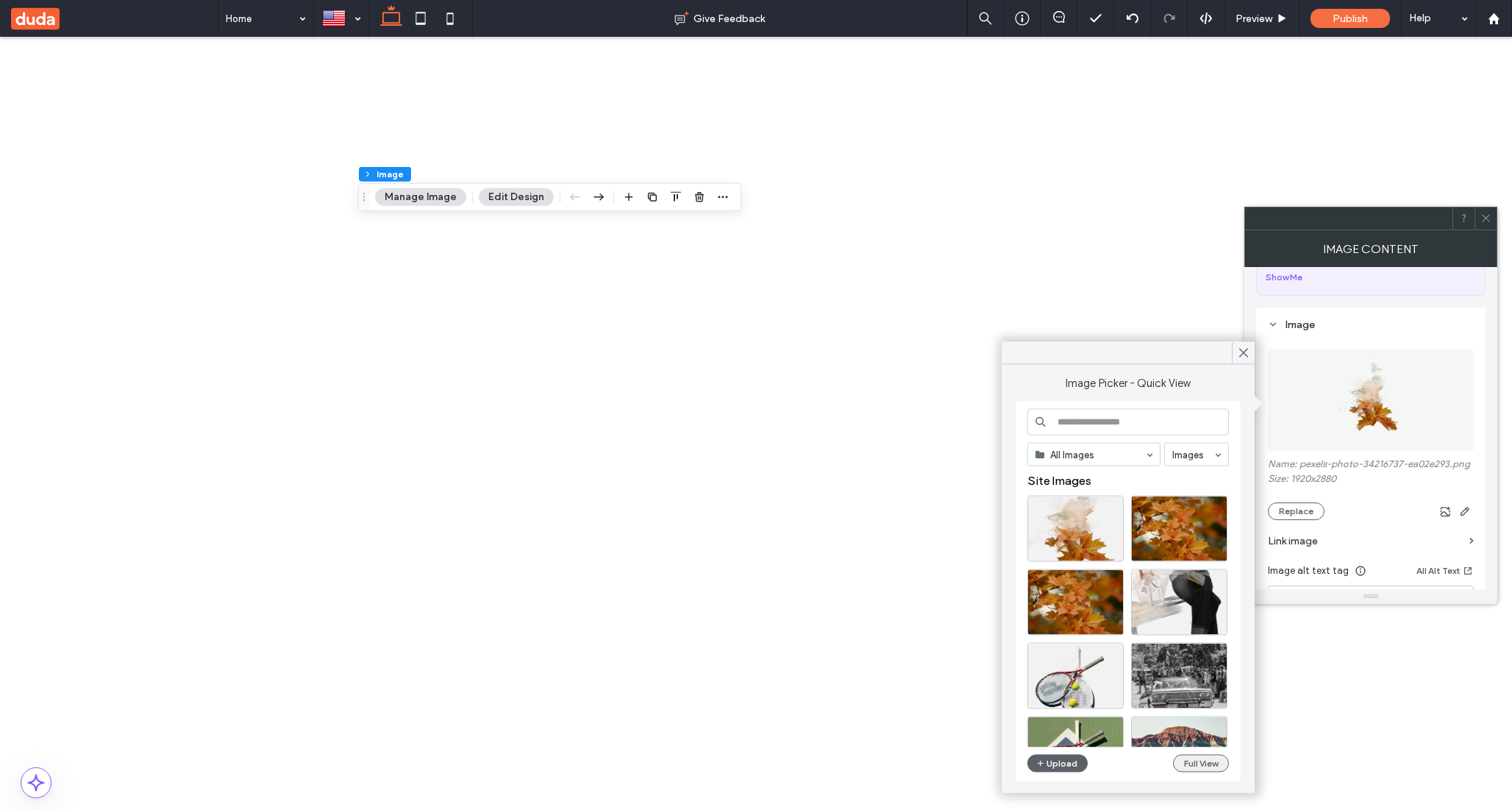
click at [1223, 768] on button "Full View" at bounding box center [1201, 764] width 56 height 18
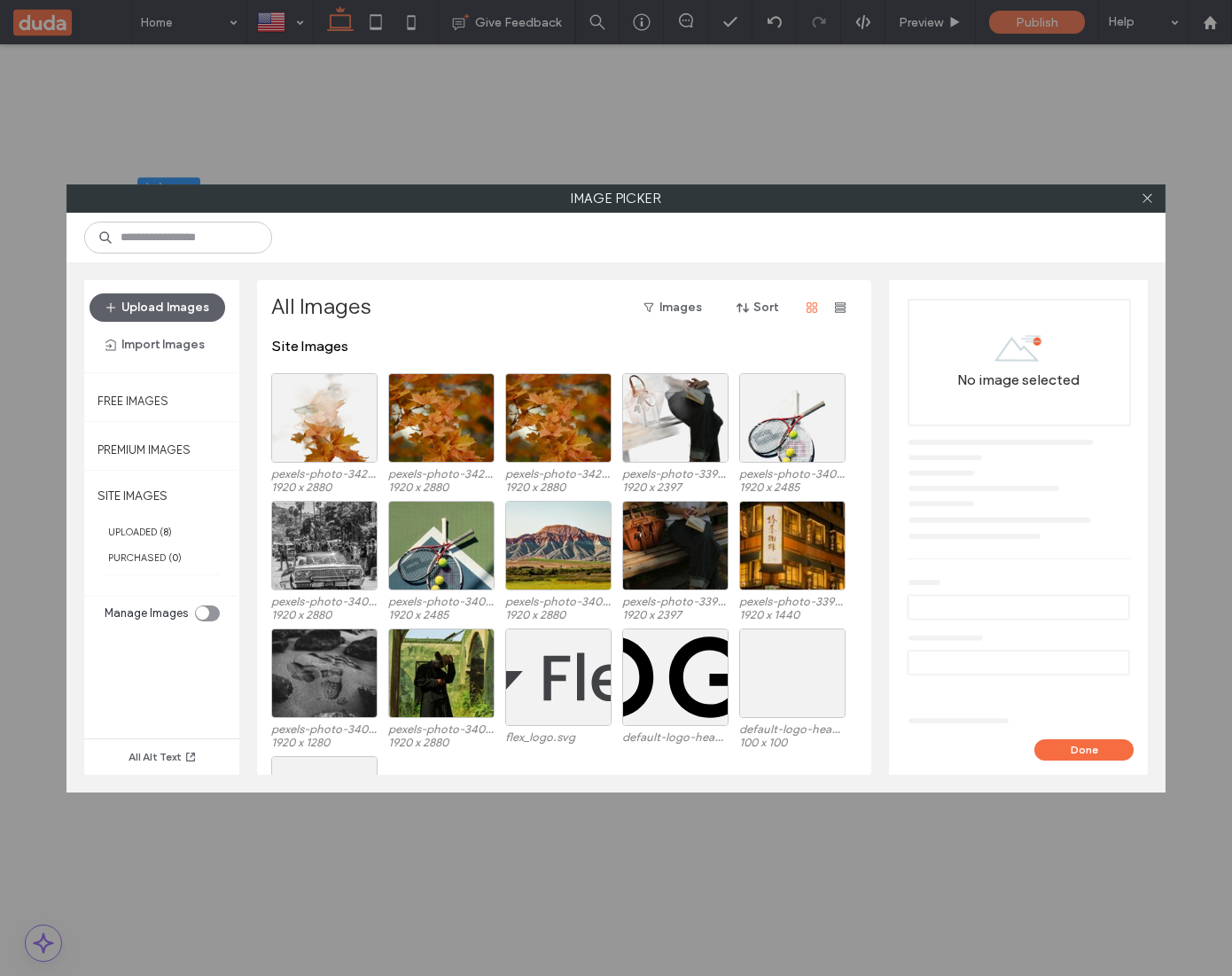
scroll to position [3, 0]
click at [1156, 207] on div at bounding box center [1147, 199] width 27 height 27
click at [1152, 202] on icon at bounding box center [1147, 198] width 13 height 13
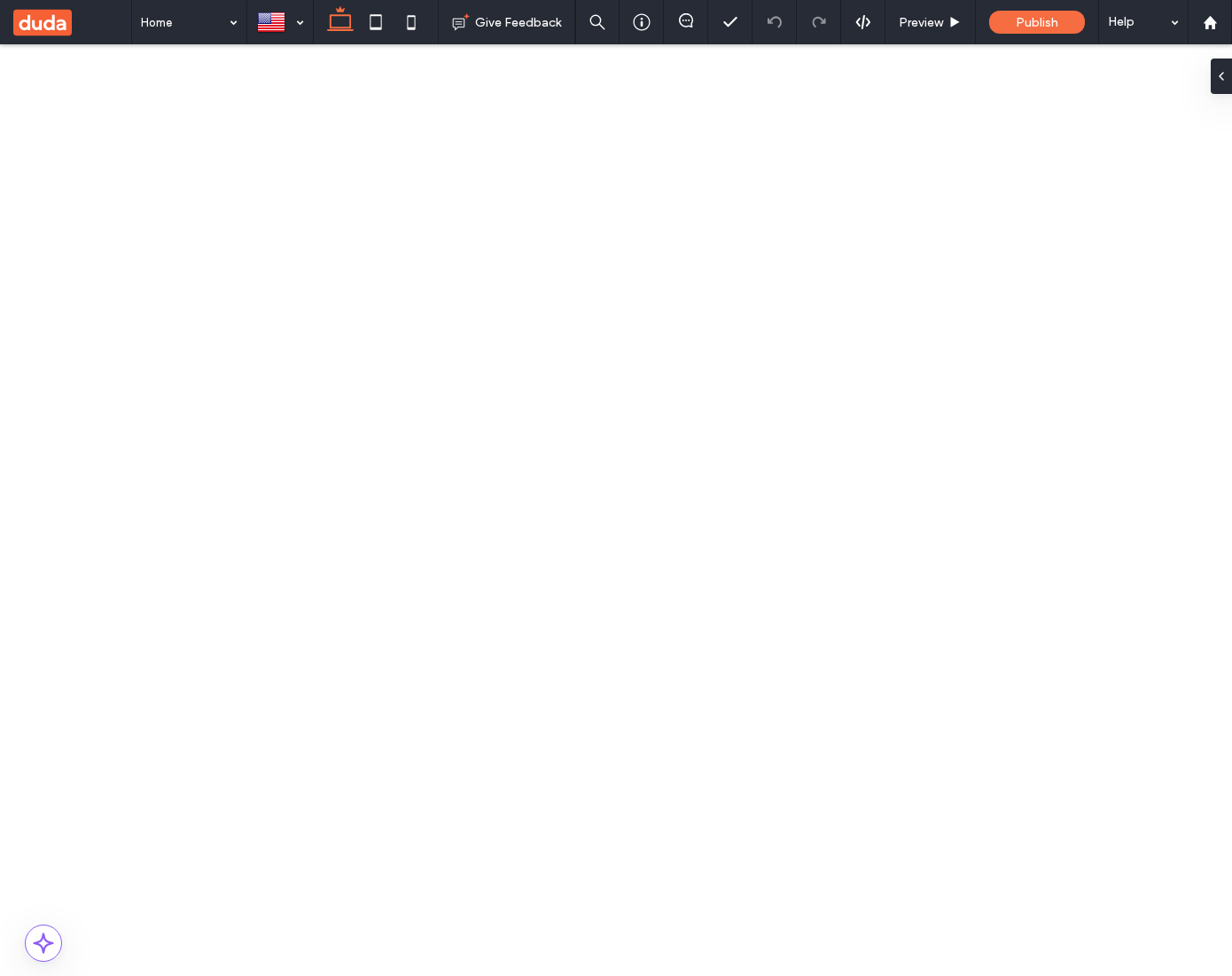
click at [210, 212] on button "Manage Image" at bounding box center [211, 214] width 110 height 22
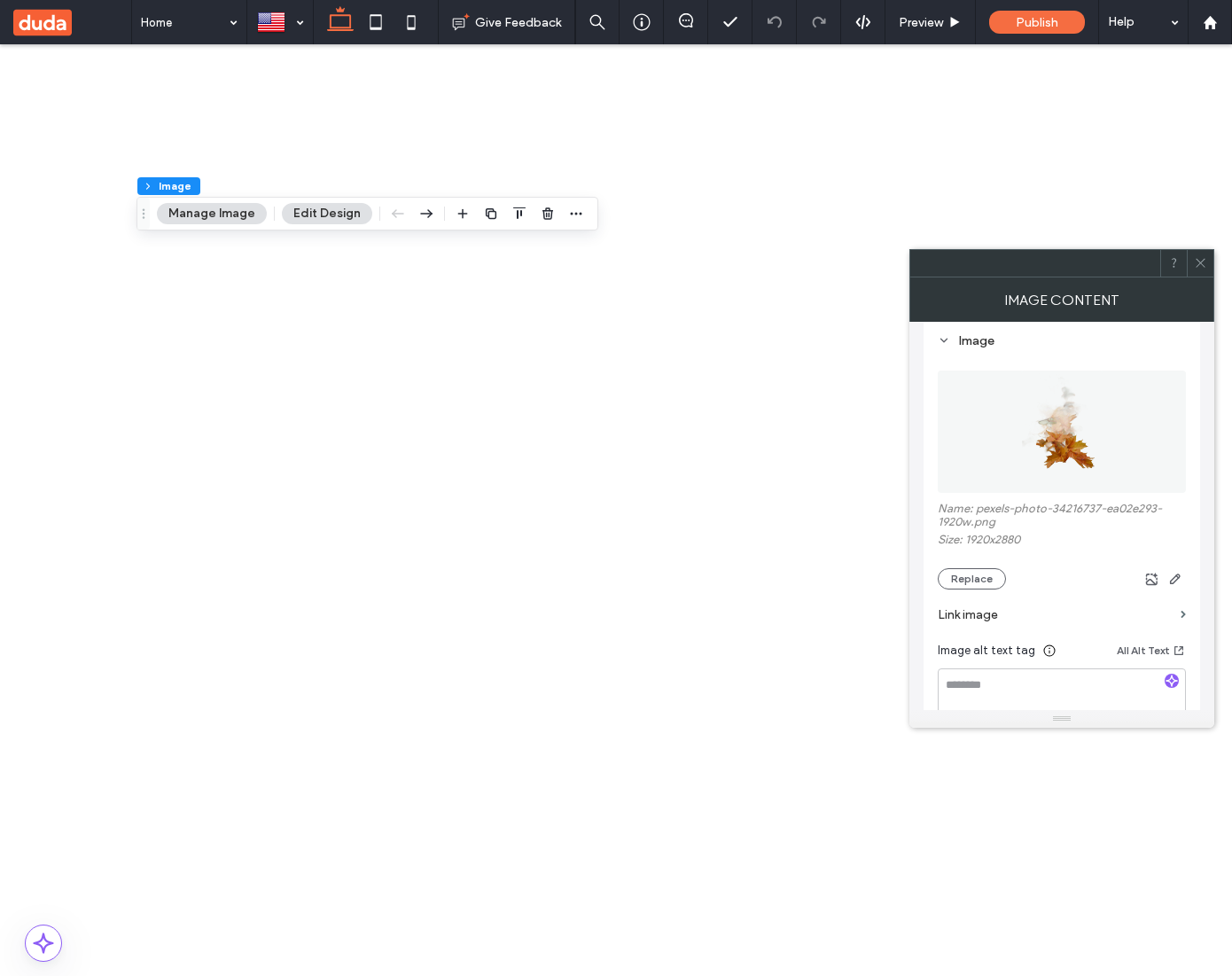
scroll to position [173, 0]
click at [988, 580] on button "Replace" at bounding box center [972, 572] width 68 height 22
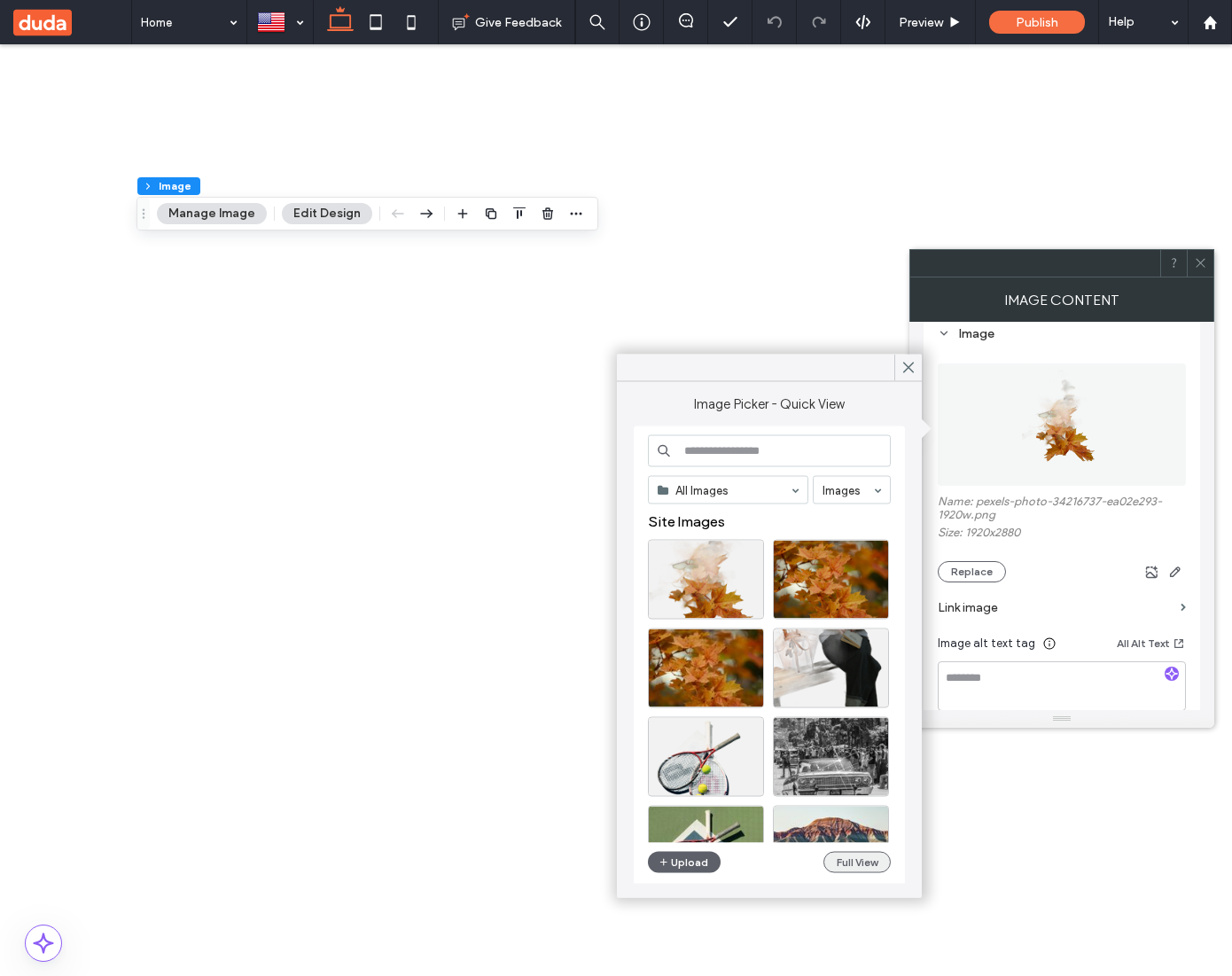
click at [854, 856] on button "Full View" at bounding box center [857, 863] width 67 height 22
